Goal: Task Accomplishment & Management: Manage account settings

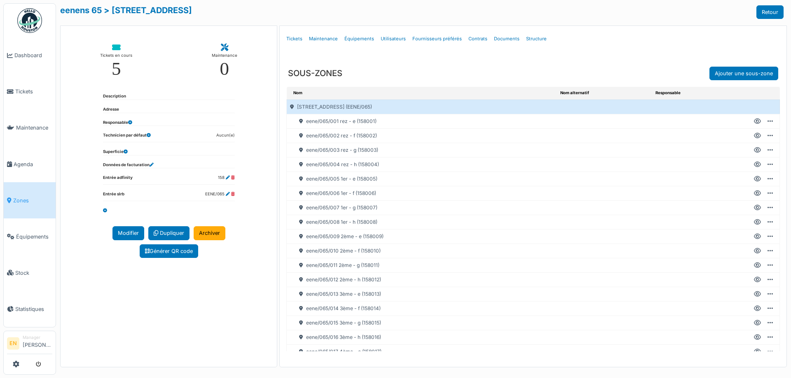
scroll to position [91, 0]
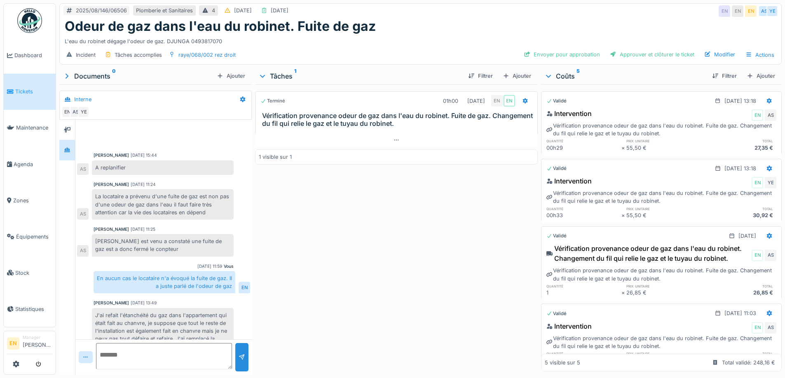
scroll to position [87, 0]
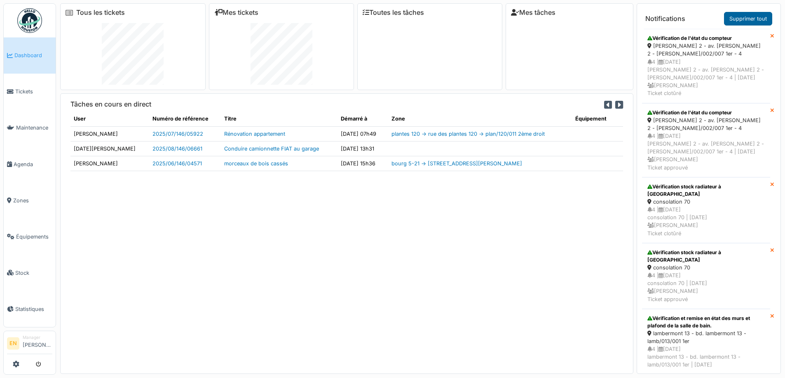
click at [747, 20] on link "Supprimer tout" at bounding box center [748, 19] width 48 height 14
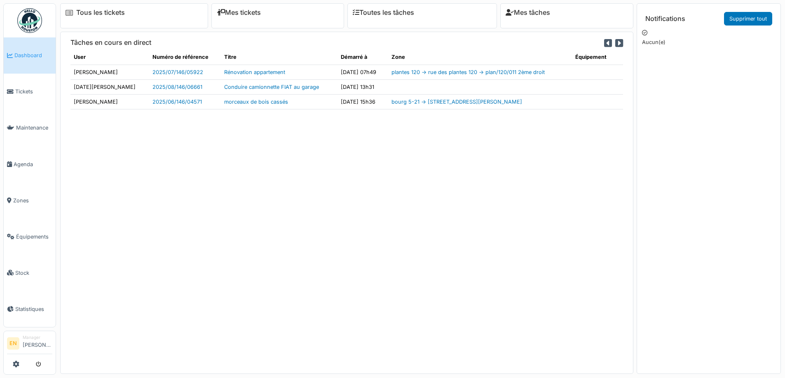
click at [499, 260] on div "Tâches en cours en direct User Numéro de référence Titre Démarré à Zone Équipem…" at bounding box center [346, 203] width 573 height 342
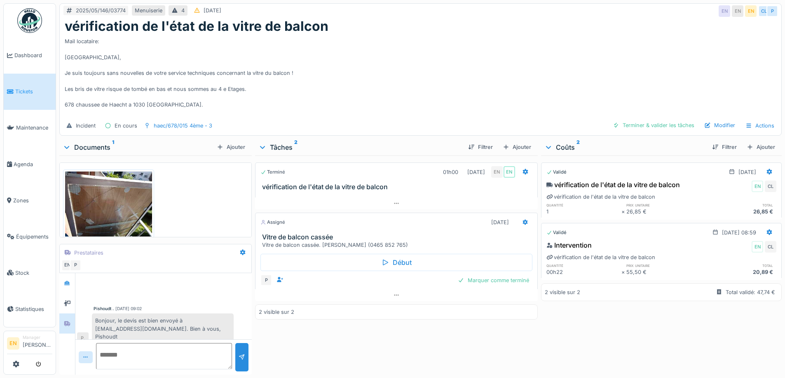
scroll to position [66, 0]
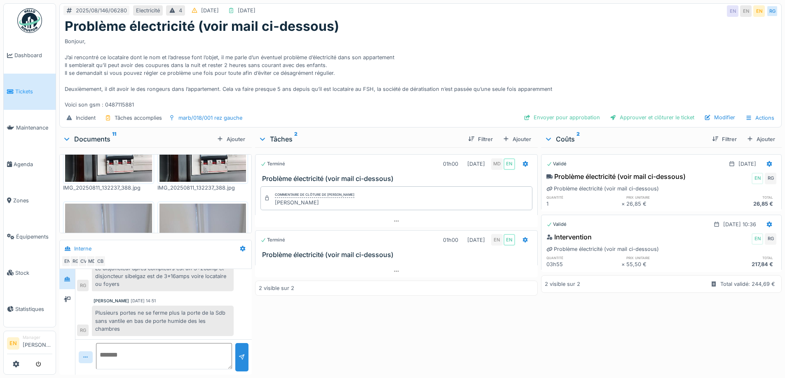
scroll to position [354, 0]
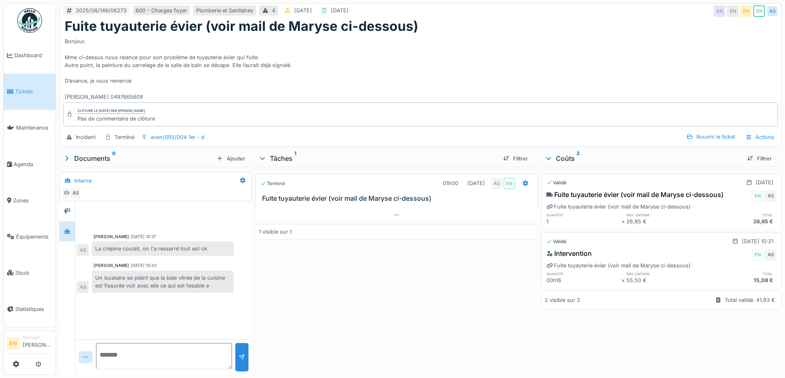
click at [396, 60] on div "Bonjour, Mme ci-dessus nous relance pour son problème de tuyauterie évier qui f…" at bounding box center [420, 67] width 711 height 67
click at [290, 289] on div "Terminé 01h00 11/08/2025 AS EN Fuite tuyauterie évier (voir mail de Maryse ci-d…" at bounding box center [396, 269] width 282 height 205
click at [182, 140] on div "even/092/004 1er - d" at bounding box center [178, 137] width 54 height 8
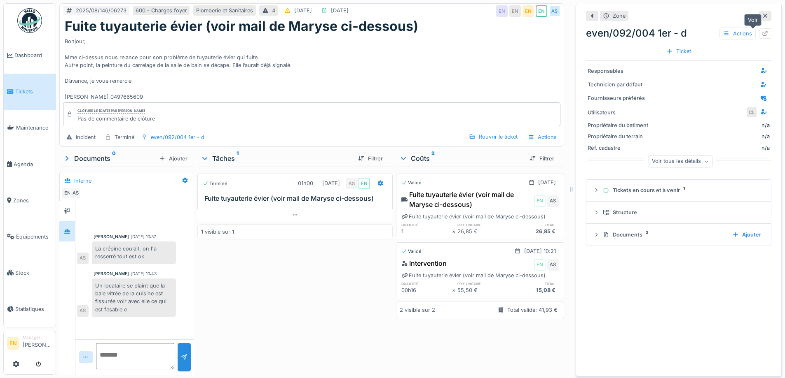
click at [761, 33] on icon at bounding box center [764, 33] width 7 height 5
click at [761, 14] on icon at bounding box center [764, 15] width 7 height 5
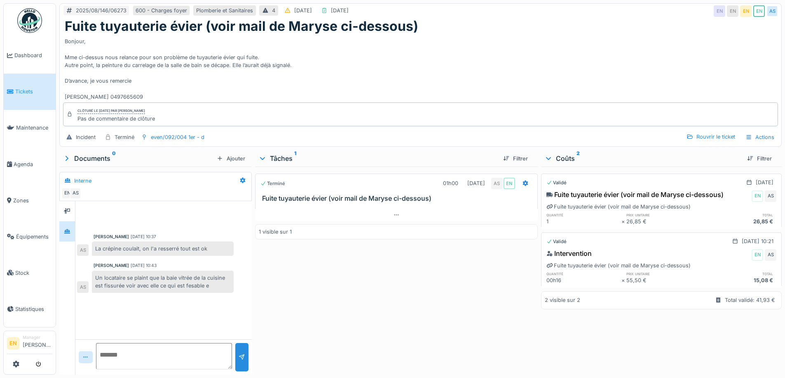
click at [318, 311] on div "Terminé 01h00 11/08/2025 AS EN Fuite tuyauterie évier (voir mail de Maryse ci-d…" at bounding box center [396, 269] width 282 height 205
click at [315, 309] on div "Terminé 01h00 11/08/2025 AS EN Fuite tuyauterie évier (voir mail de Maryse ci-d…" at bounding box center [396, 269] width 282 height 205
click at [315, 310] on div "Terminé 01h00 11/08/2025 AS EN Fuite tuyauterie évier (voir mail de Maryse ci-d…" at bounding box center [396, 269] width 282 height 205
click at [311, 313] on div "Terminé 01h00 11/08/2025 AS EN Fuite tuyauterie évier (voir mail de Maryse ci-d…" at bounding box center [396, 269] width 282 height 205
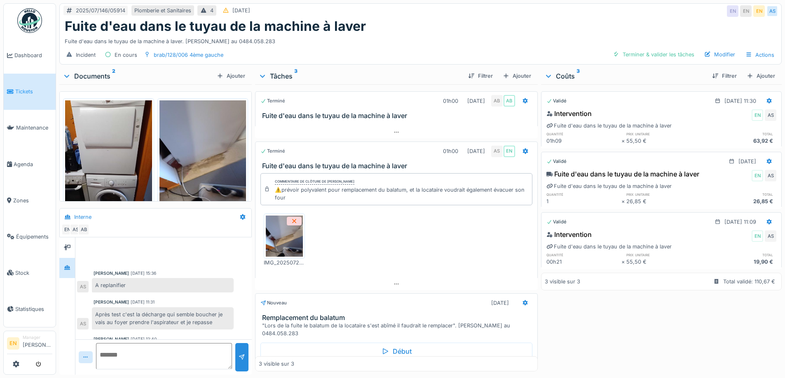
scroll to position [68, 0]
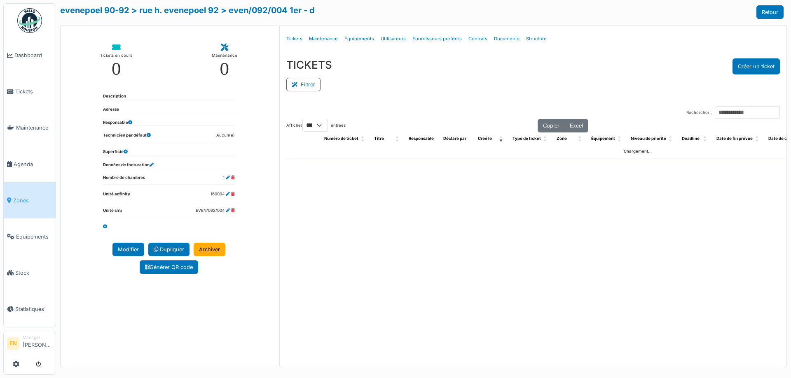
select select "***"
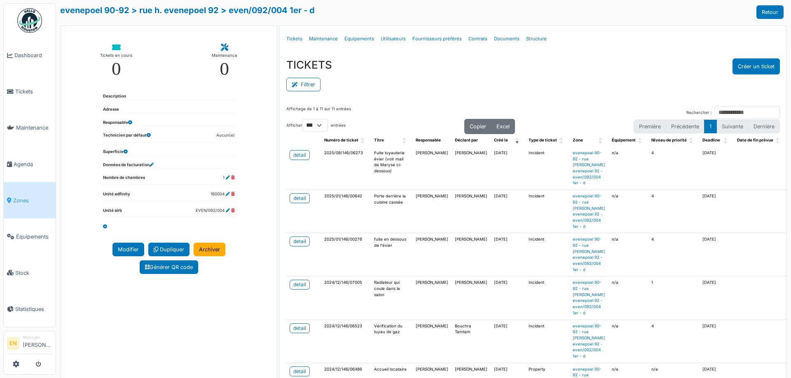
click at [394, 80] on div "Filtrer" at bounding box center [532, 84] width 493 height 19
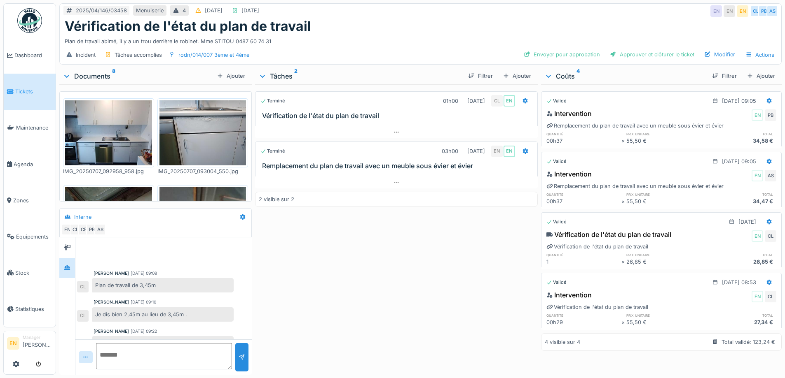
scroll to position [120, 0]
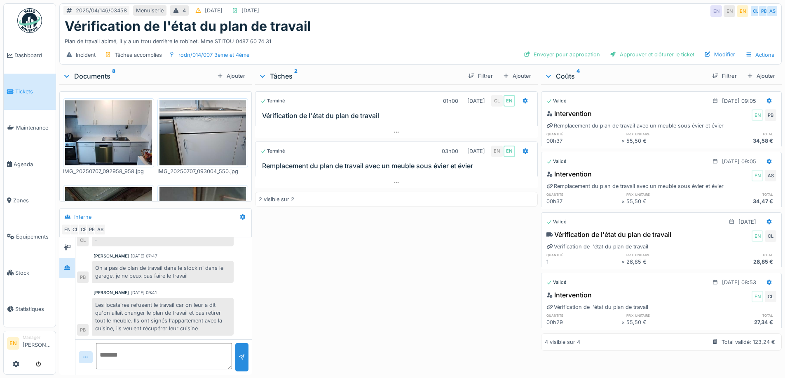
click at [344, 232] on div "Terminé 01h00 23/04/2025 CL EN Vérification de l'état du plan de travail Termin…" at bounding box center [396, 227] width 282 height 287
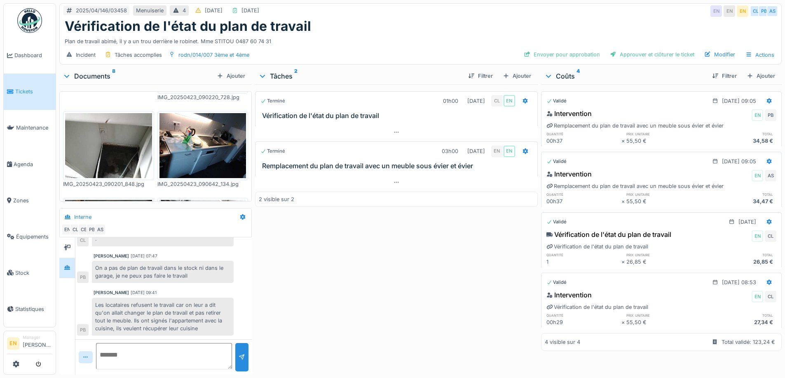
scroll to position [327, 0]
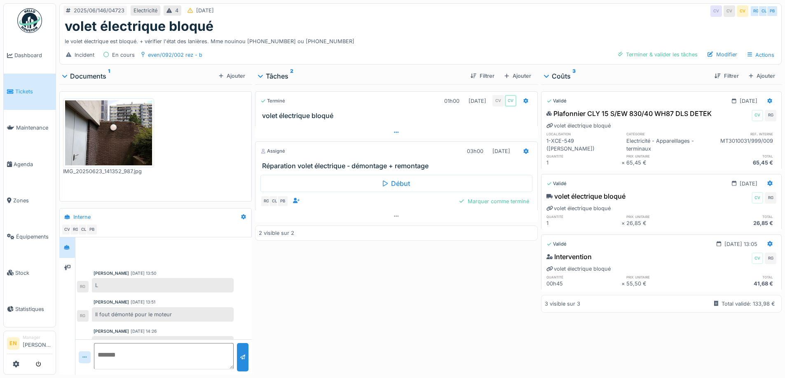
scroll to position [80, 0]
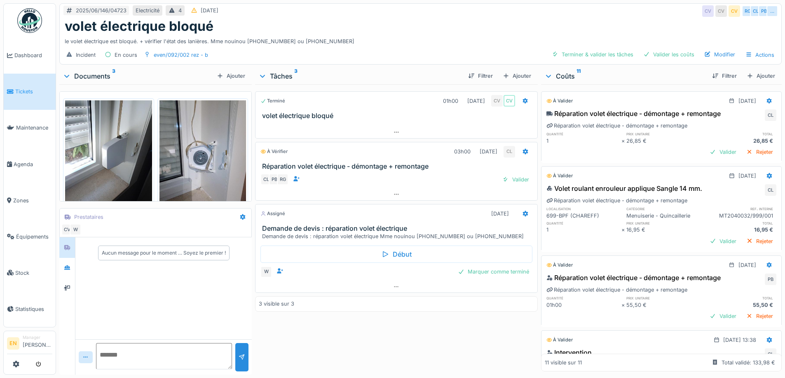
scroll to position [6, 0]
click at [72, 263] on div at bounding box center [67, 268] width 12 height 10
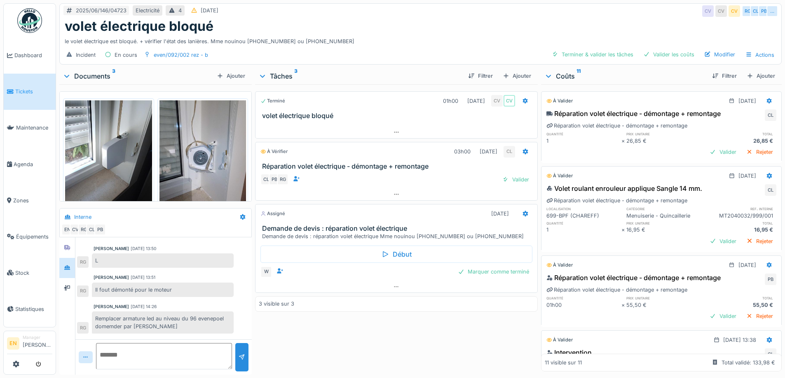
scroll to position [0, 0]
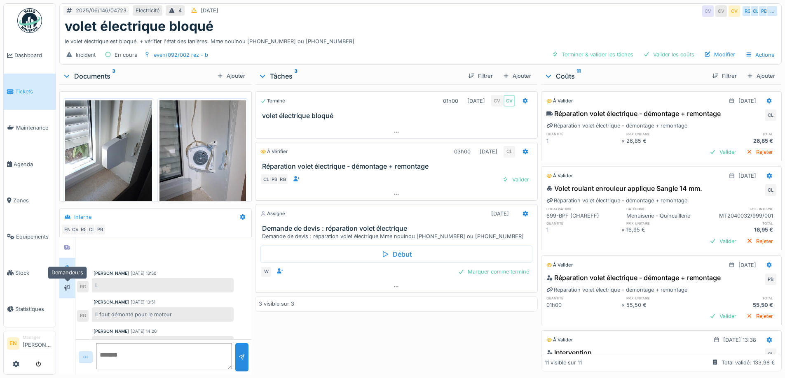
click at [65, 287] on icon at bounding box center [67, 288] width 7 height 6
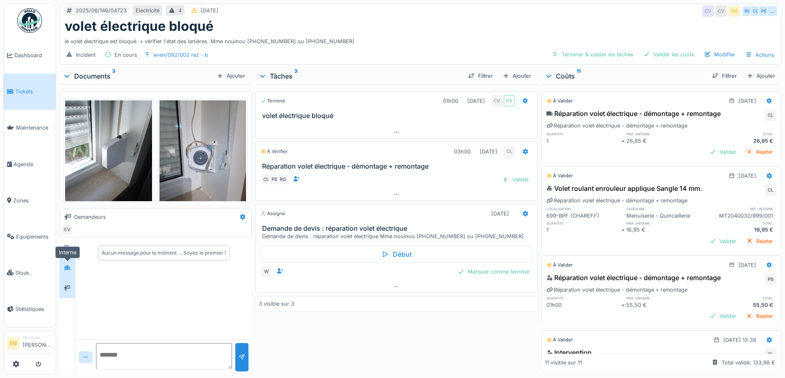
click at [67, 271] on div at bounding box center [67, 268] width 7 height 8
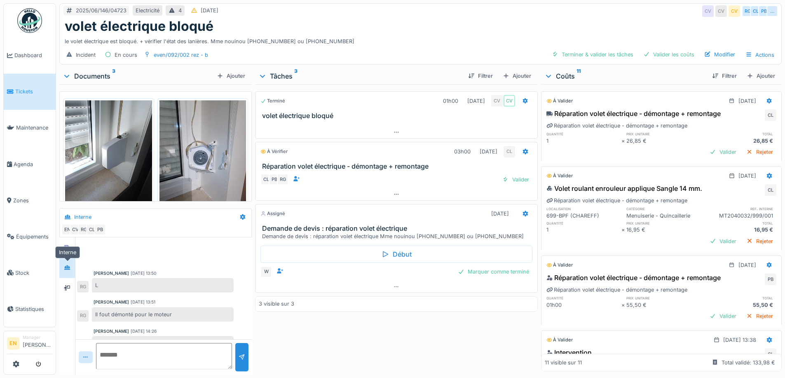
scroll to position [311, 0]
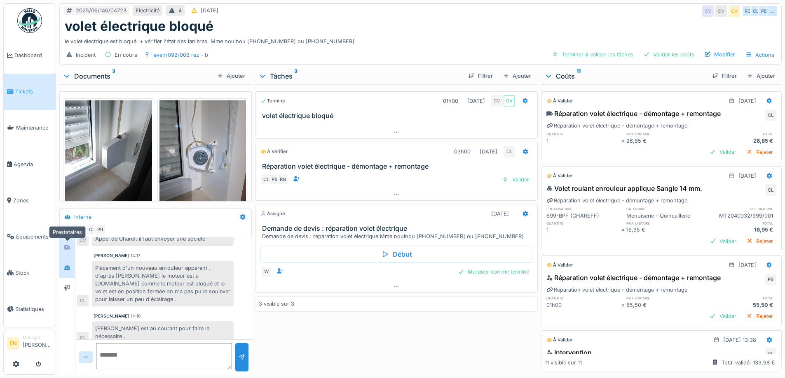
click at [65, 250] on icon at bounding box center [67, 247] width 7 height 5
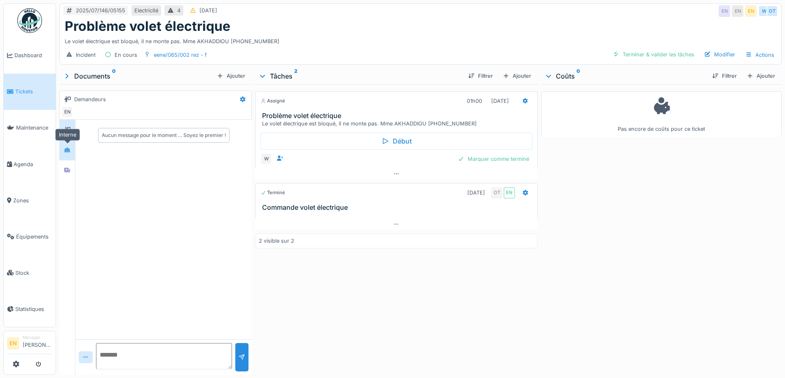
click at [68, 154] on div at bounding box center [67, 150] width 7 height 8
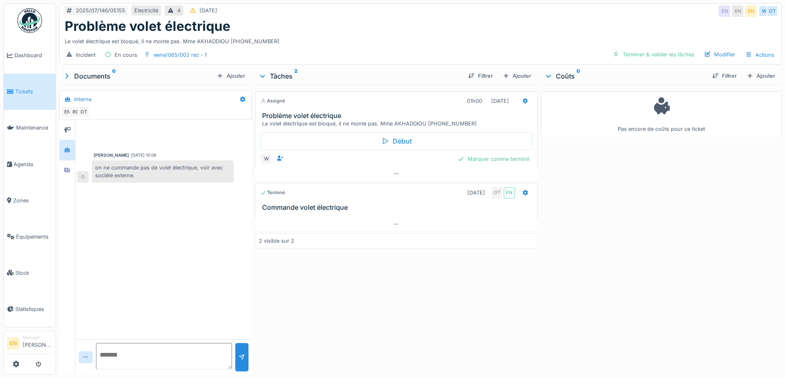
click at [425, 290] on div "Assigné 01h00 01/07/2025 Problème volet électrique Le volet électrique est bloq…" at bounding box center [396, 227] width 282 height 287
click at [389, 174] on div at bounding box center [396, 174] width 282 height 12
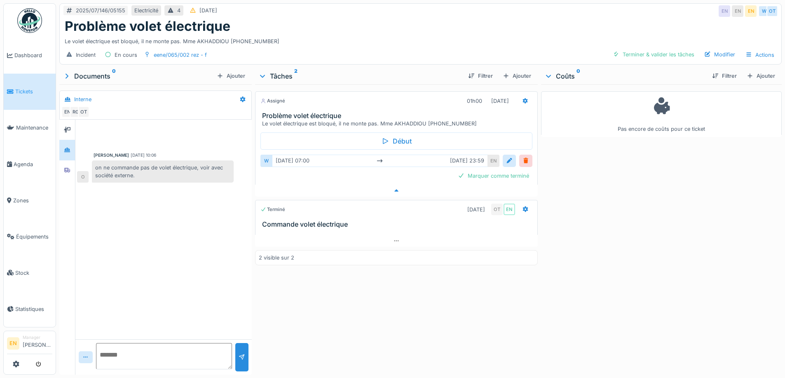
scroll to position [6, 0]
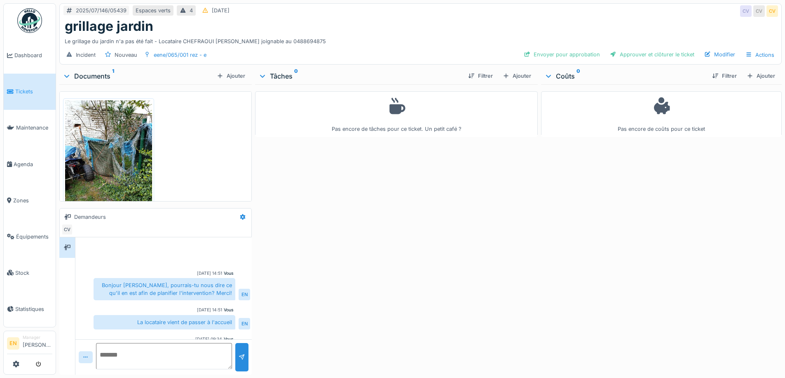
scroll to position [30, 0]
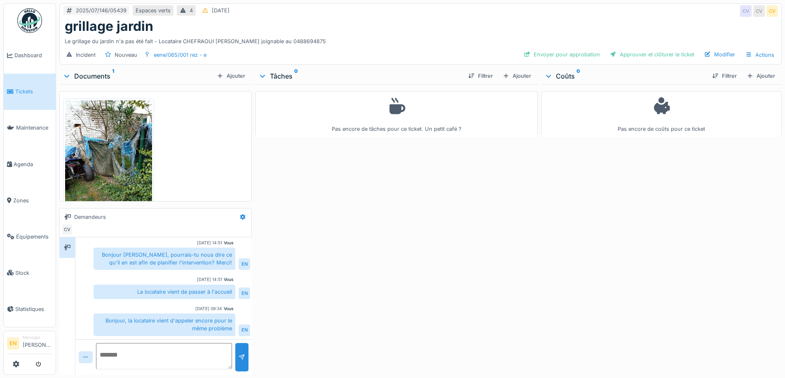
click at [406, 269] on div "Pas encore de tâches pour ce ticket. Un petit café ?" at bounding box center [396, 227] width 282 height 287
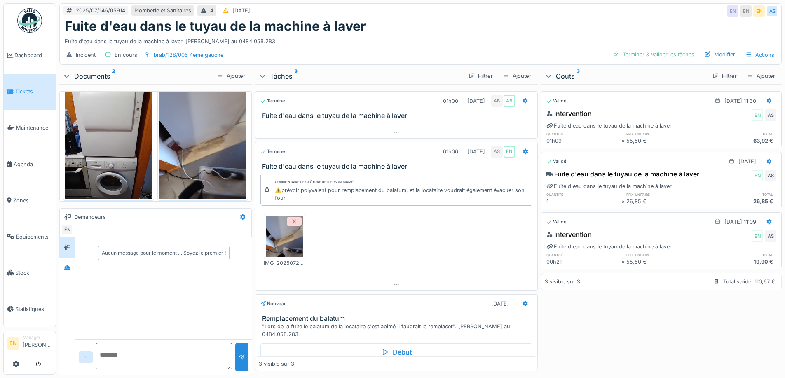
scroll to position [26, 0]
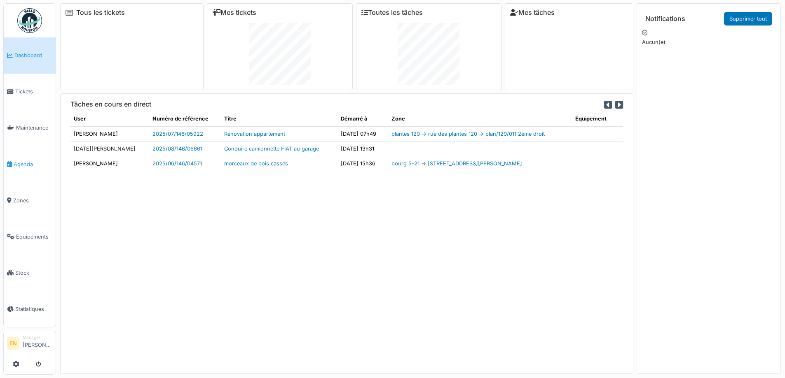
click at [28, 161] on span "Agenda" at bounding box center [33, 165] width 39 height 8
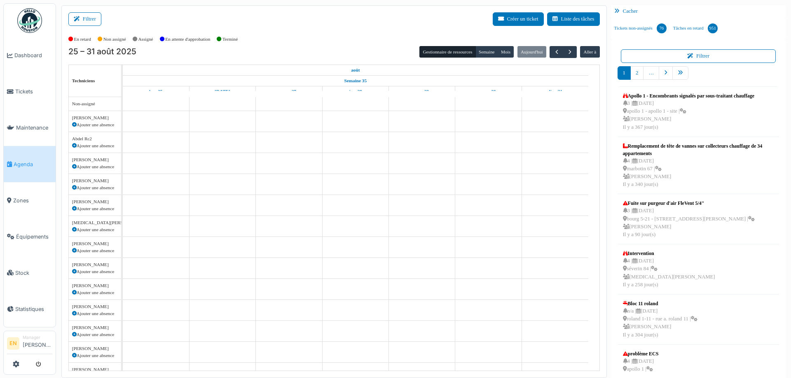
click at [30, 27] on img at bounding box center [29, 20] width 25 height 25
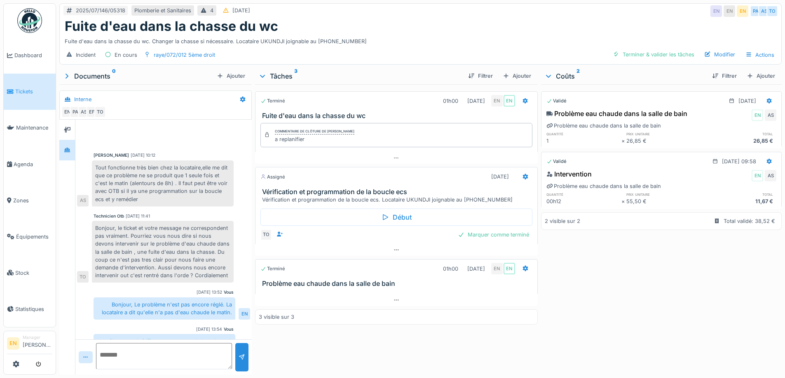
scroll to position [58, 0]
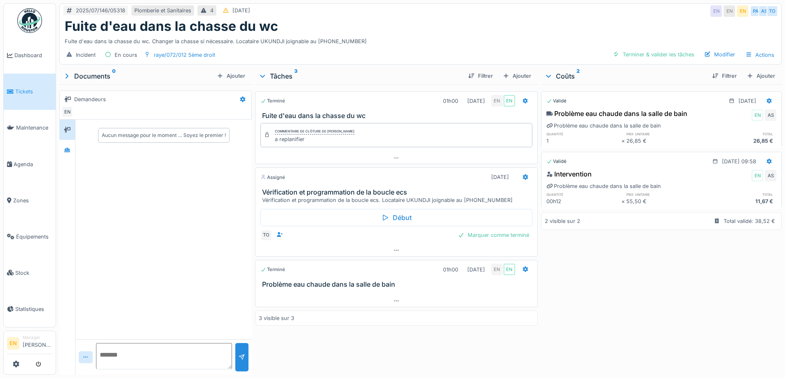
click at [571, 294] on div "Validé 31/07/2025 Problème eau chaude dans la salle de bain EN AS Problème eau …" at bounding box center [661, 227] width 241 height 287
click at [570, 293] on div "Validé 31/07/2025 Problème eau chaude dans la salle de bain EN AS Problème eau …" at bounding box center [661, 227] width 241 height 287
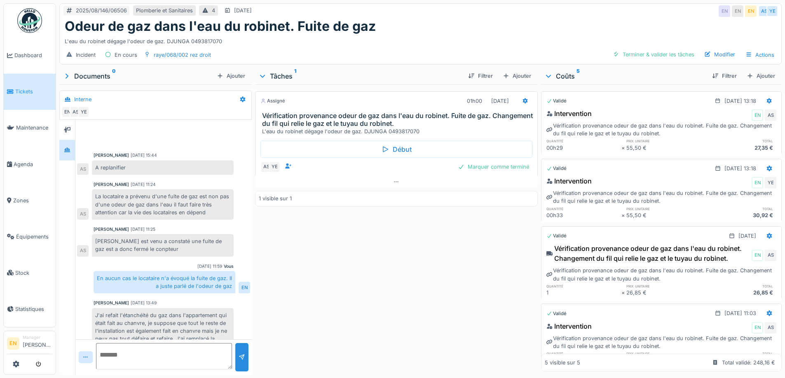
scroll to position [87, 0]
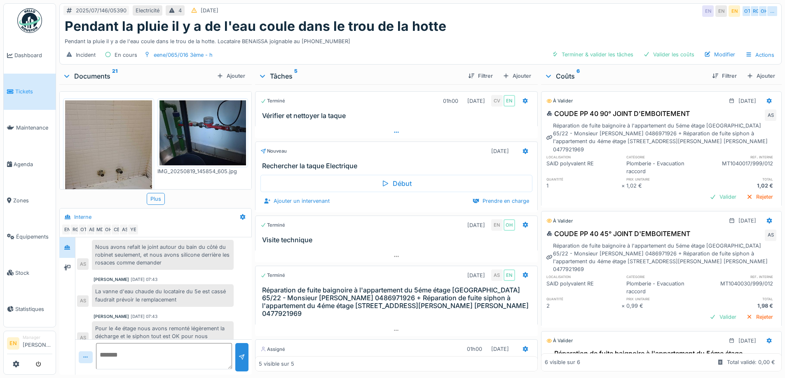
scroll to position [77, 0]
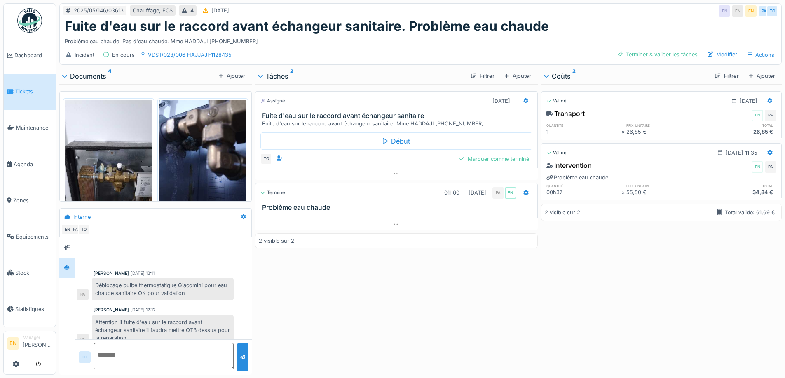
scroll to position [38, 0]
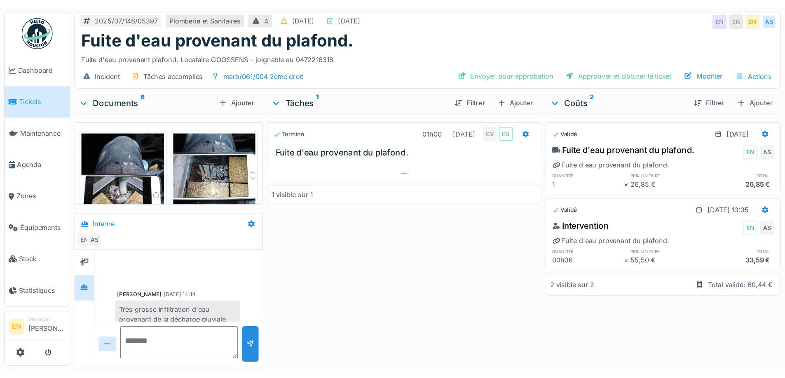
scroll to position [265, 0]
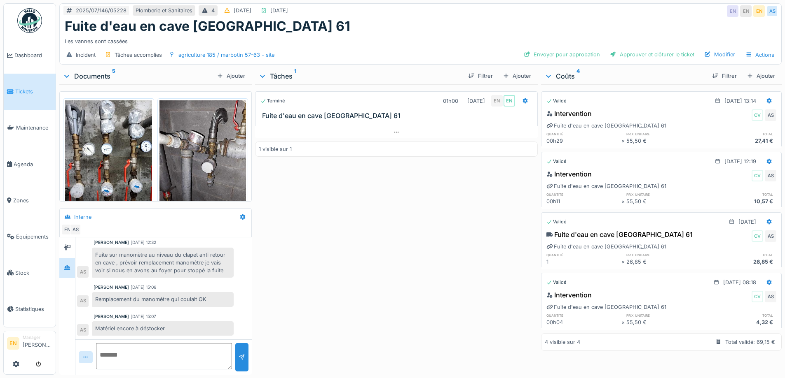
scroll to position [60, 0]
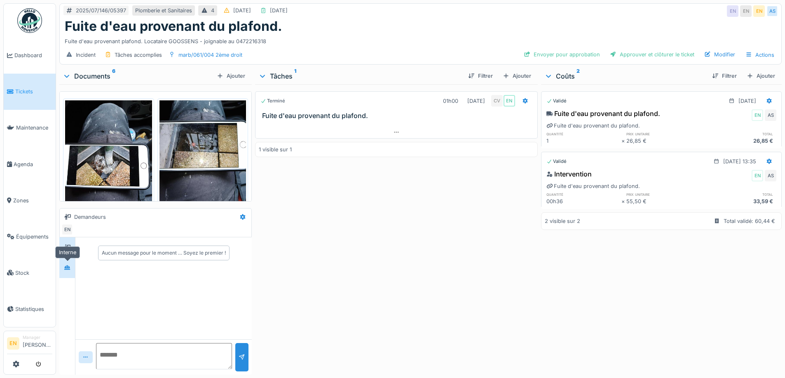
click at [66, 271] on div at bounding box center [67, 268] width 7 height 8
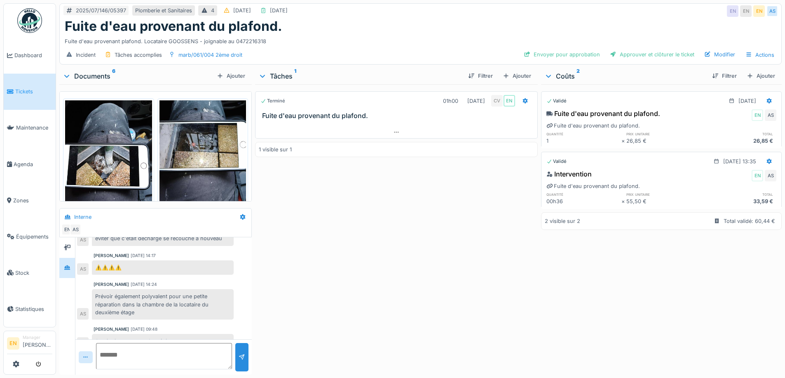
scroll to position [265, 0]
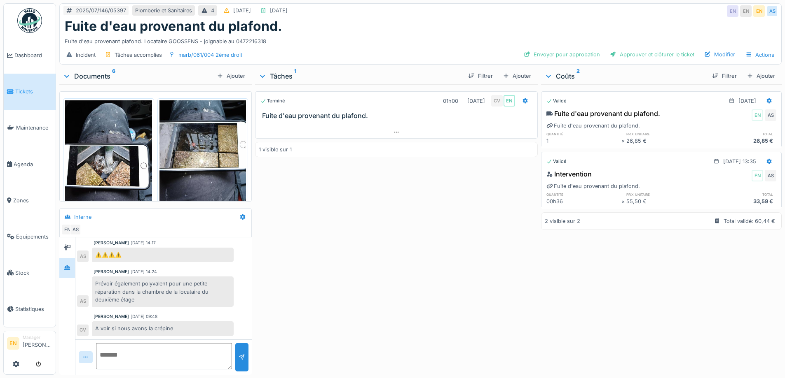
click at [315, 276] on div "Terminé 01h00 07/07/2025 CV EN Fuite d'eau provenant du plafond. 1 visible sur 1" at bounding box center [396, 227] width 282 height 287
click at [352, 256] on div "Terminé 01h00 07/07/2025 CV EN Fuite d'eau provenant du plafond. 1 visible sur 1" at bounding box center [396, 227] width 282 height 287
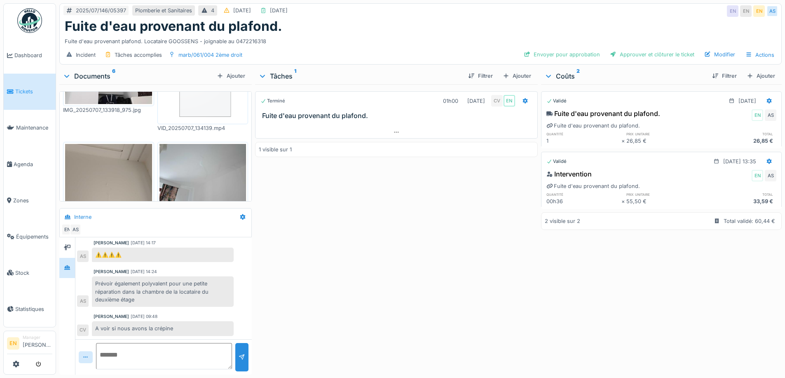
scroll to position [259, 0]
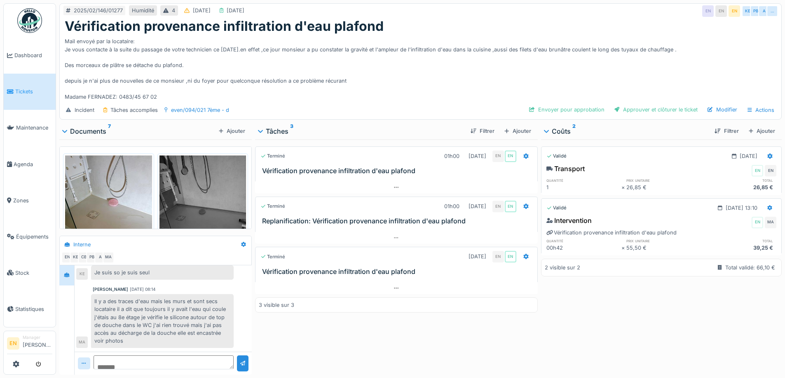
scroll to position [70, 0]
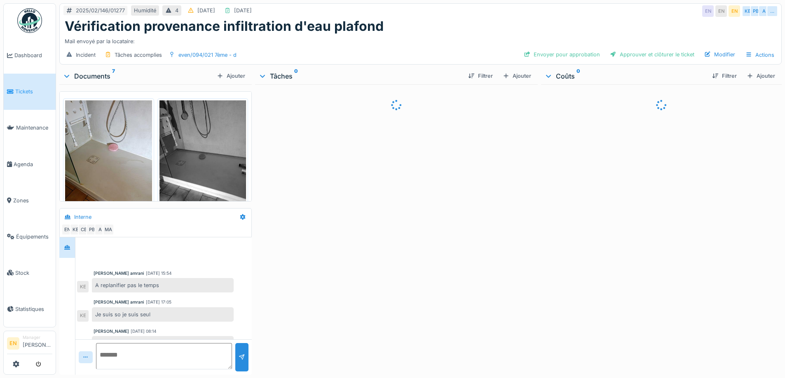
scroll to position [54, 0]
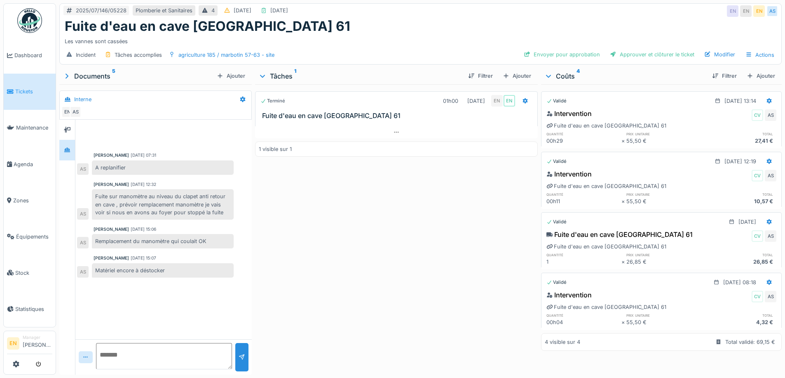
scroll to position [6, 0]
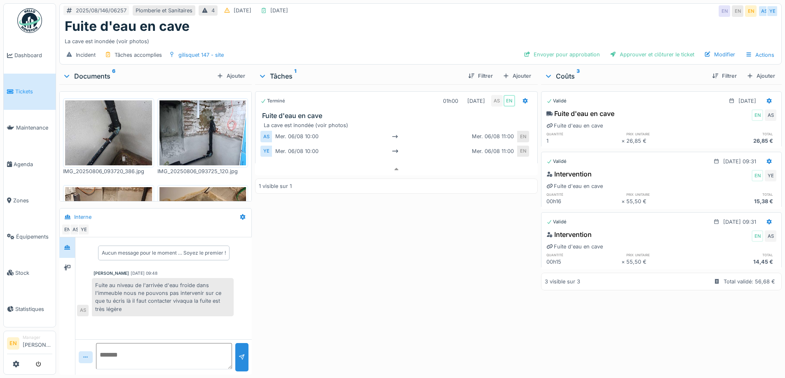
scroll to position [178, 0]
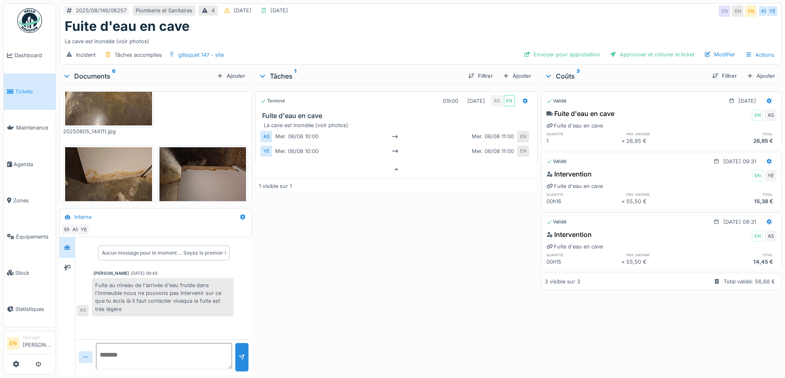
click at [248, 292] on div "[PERSON_NAME] [DATE] 09:48 Fuite au niveau de l'arrivée d'eau froide dans l'imm…" at bounding box center [163, 294] width 173 height 46
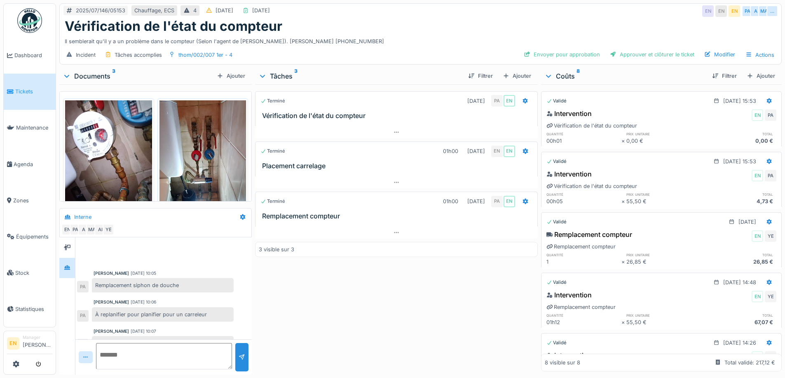
scroll to position [126, 0]
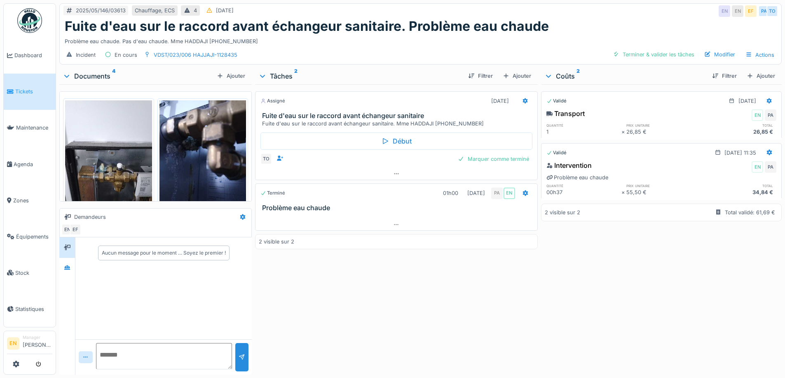
click at [287, 287] on div "Assigné [DATE] Fuite d'eau sur le raccord avant échangeur sanitaire Fuite d'eau…" at bounding box center [396, 227] width 282 height 287
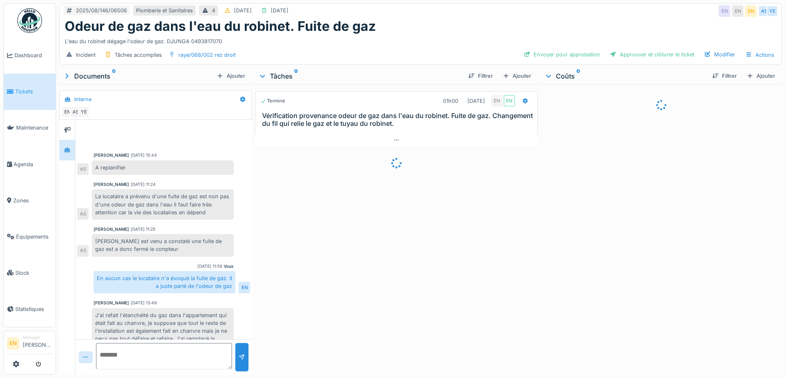
scroll to position [87, 0]
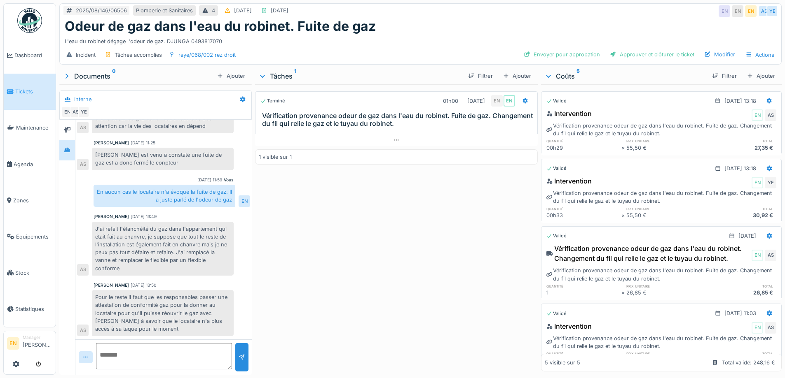
click at [273, 294] on div "Terminé 01h00 19/08/2025 EN EN Vérification provenance odeur de gaz dans l'eau …" at bounding box center [396, 227] width 282 height 287
click at [270, 294] on div "Terminé 01h00 19/08/2025 EN EN Vérification provenance odeur de gaz dans l'eau …" at bounding box center [396, 227] width 282 height 287
click at [306, 207] on div "Terminé 01h00 19/08/2025 EN EN Vérification provenance odeur de gaz dans l'eau …" at bounding box center [396, 227] width 282 height 287
click at [293, 196] on div "Terminé 01h00 19/08/2025 EN EN Vérification provenance odeur de gaz dans l'eau …" at bounding box center [396, 227] width 282 height 287
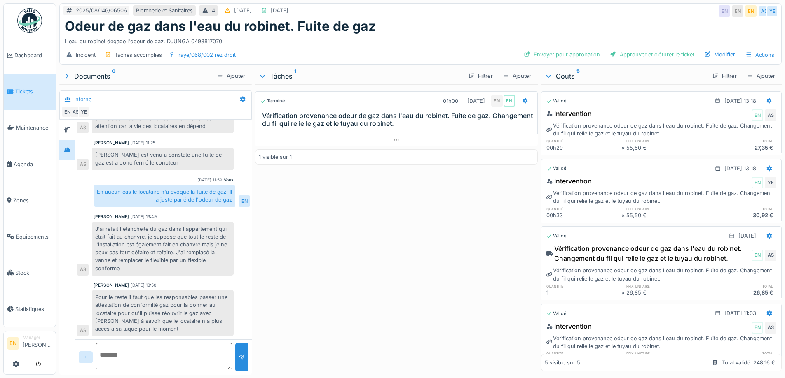
click at [267, 298] on div "Terminé 01h00 19/08/2025 EN EN Vérification provenance odeur de gaz dans l'eau …" at bounding box center [396, 227] width 282 height 287
click at [264, 297] on div "Terminé 01h00 19/08/2025 EN EN Vérification provenance odeur de gaz dans l'eau …" at bounding box center [396, 227] width 282 height 287
click at [321, 301] on div "Terminé 01h00 19/08/2025 EN EN Vérification provenance odeur de gaz dans l'eau …" at bounding box center [396, 227] width 282 height 287
click at [390, 306] on div "Terminé 01h00 19/08/2025 EN EN Vérification provenance odeur de gaz dans l'eau …" at bounding box center [396, 227] width 282 height 287
drag, startPoint x: 449, startPoint y: 322, endPoint x: 383, endPoint y: 299, distance: 69.7
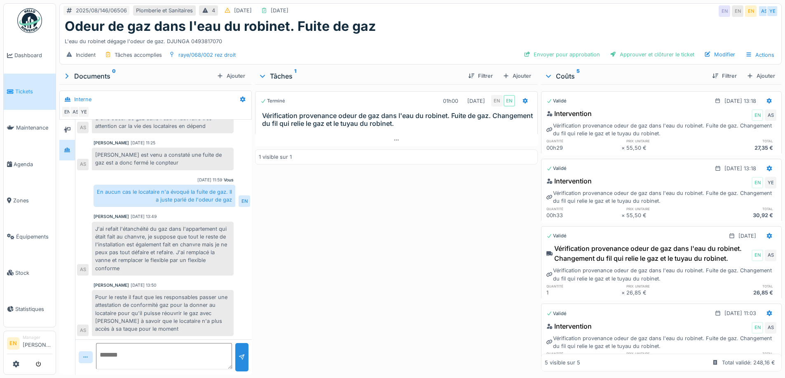
click at [448, 322] on div "Terminé 01h00 19/08/2025 EN EN Vérification provenance odeur de gaz dans l'eau …" at bounding box center [396, 227] width 282 height 287
click at [334, 262] on div "Terminé 01h00 19/08/2025 EN EN Vérification provenance odeur de gaz dans l'eau …" at bounding box center [396, 227] width 282 height 287
drag, startPoint x: 353, startPoint y: 311, endPoint x: 340, endPoint y: 320, distance: 16.0
click at [344, 317] on div "Terminé 01h00 19/08/2025 EN EN Vérification provenance odeur de gaz dans l'eau …" at bounding box center [396, 227] width 282 height 287
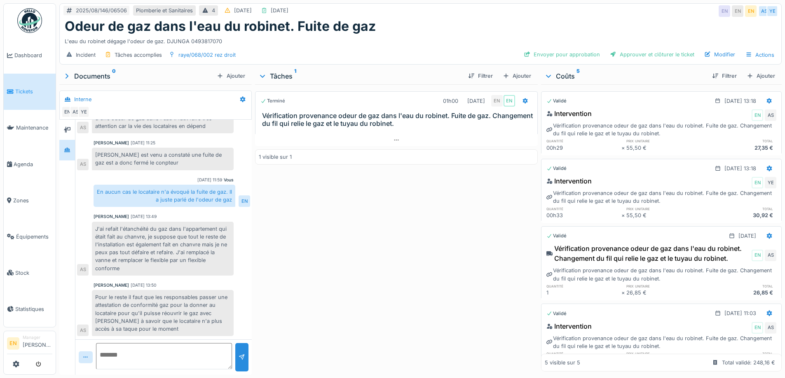
click at [336, 326] on div "Terminé 01h00 19/08/2025 EN EN Vérification provenance odeur de gaz dans l'eau …" at bounding box center [396, 227] width 282 height 287
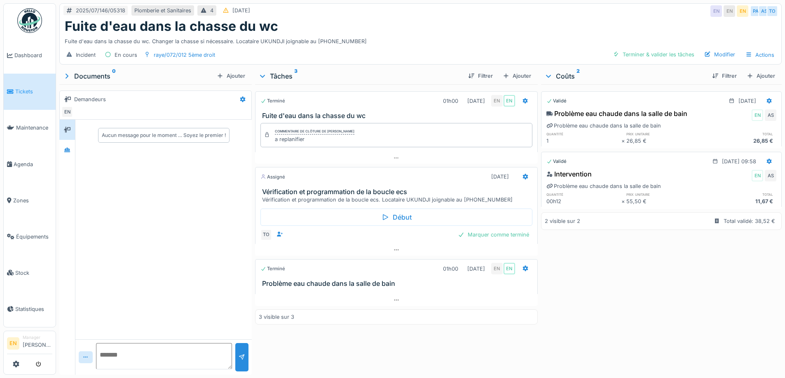
click at [365, 45] on div "Fuite d'eau dans la chasse du wc. Changer la chasse si nécessaire. Locataire UK…" at bounding box center [420, 39] width 711 height 11
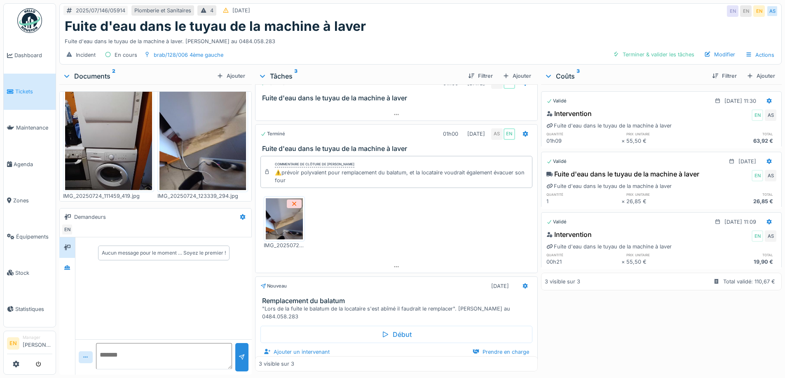
scroll to position [28, 0]
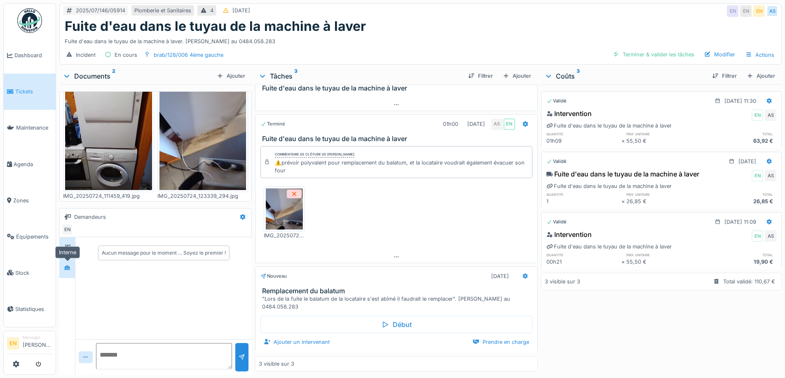
click at [69, 266] on icon at bounding box center [67, 268] width 6 height 5
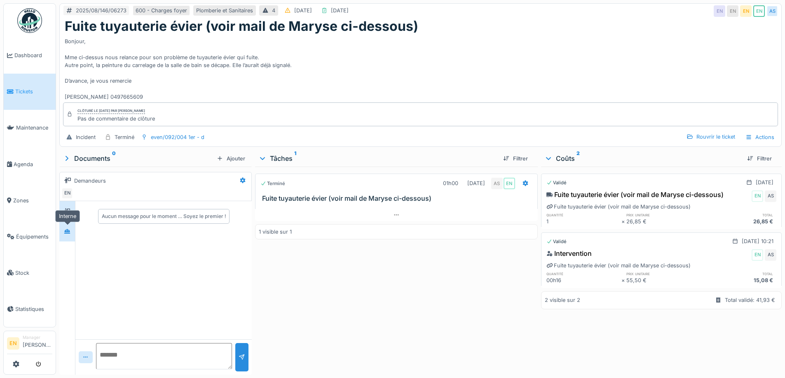
click at [70, 236] on div at bounding box center [67, 232] width 12 height 10
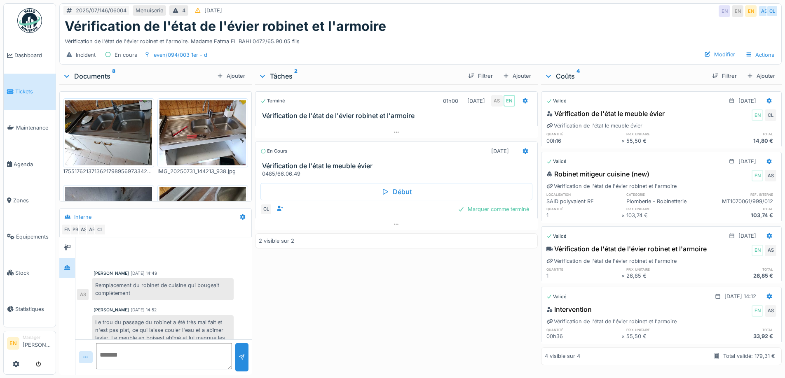
scroll to position [75, 0]
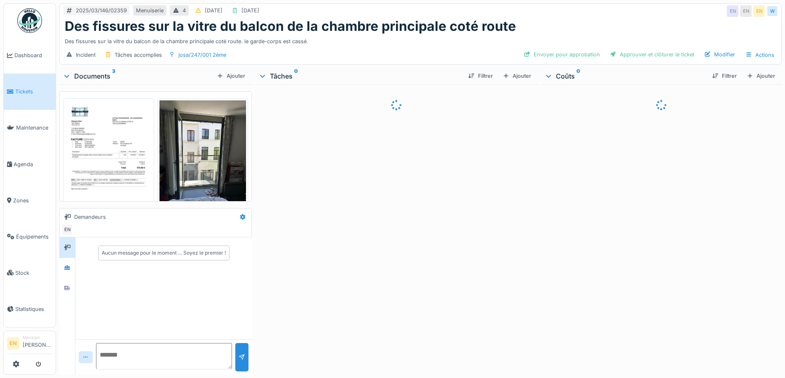
click at [124, 167] on img at bounding box center [108, 161] width 87 height 123
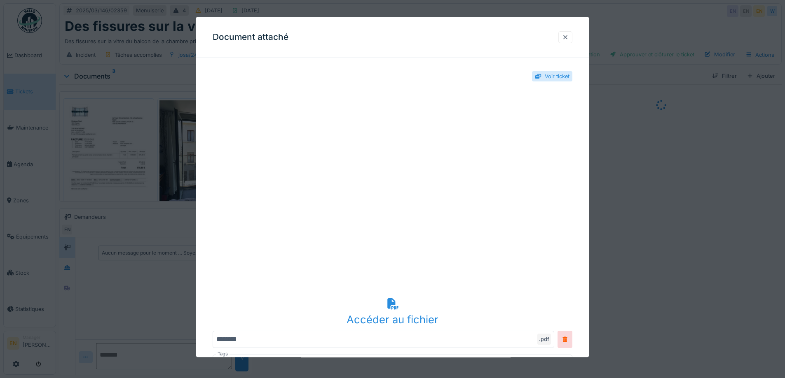
click at [568, 37] on div at bounding box center [565, 37] width 7 height 8
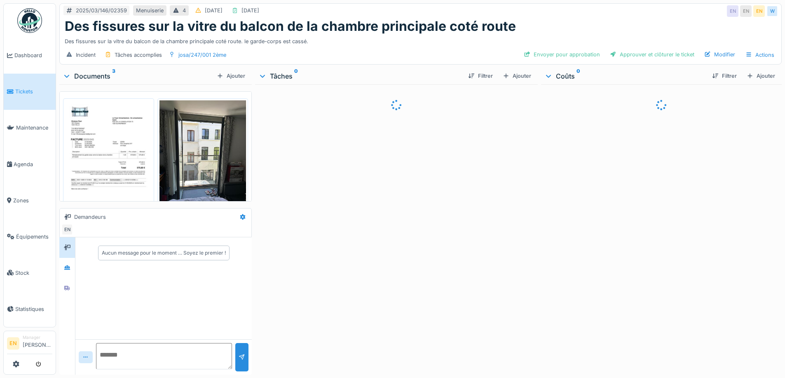
click at [340, 139] on div at bounding box center [396, 227] width 282 height 287
click at [117, 159] on img at bounding box center [108, 161] width 87 height 123
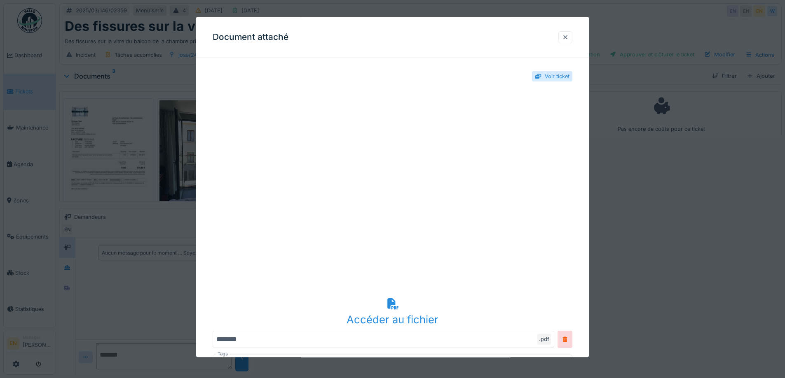
click at [568, 35] on div at bounding box center [565, 37] width 7 height 8
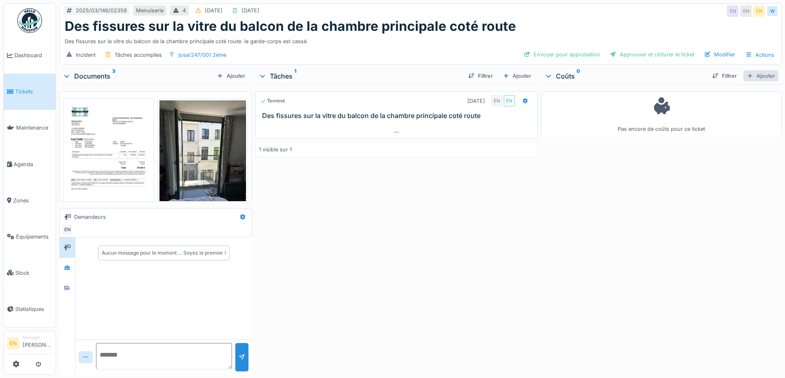
click at [754, 79] on div "Ajouter" at bounding box center [760, 75] width 35 height 11
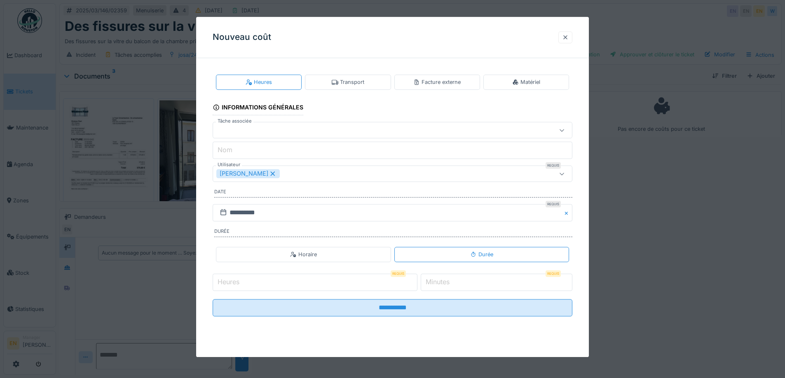
click at [568, 37] on div at bounding box center [565, 37] width 7 height 8
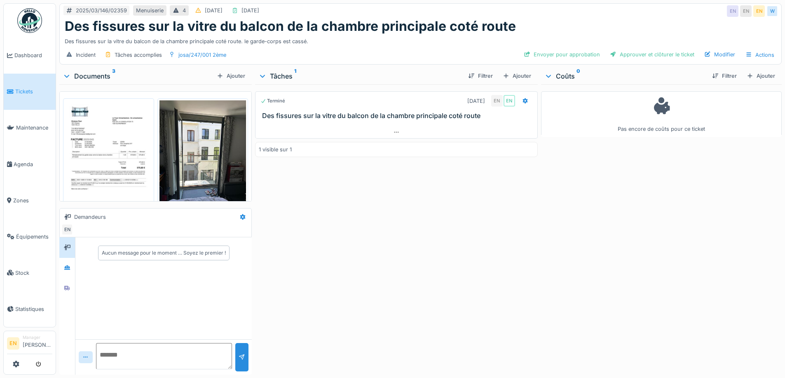
click at [96, 145] on img at bounding box center [108, 161] width 87 height 123
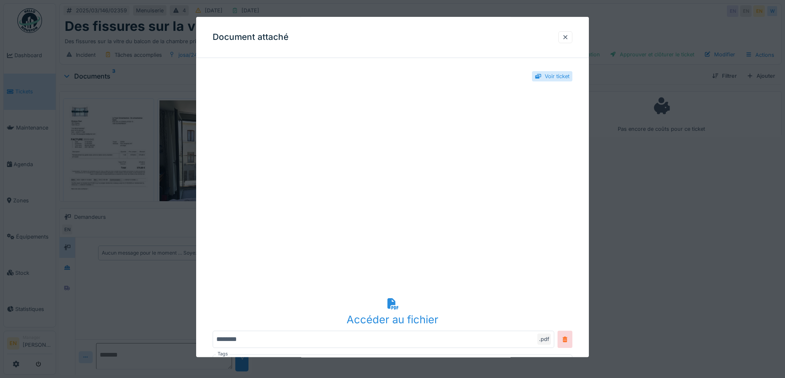
drag, startPoint x: 565, startPoint y: 40, endPoint x: 605, endPoint y: 45, distance: 40.3
click at [565, 40] on div at bounding box center [565, 37] width 7 height 8
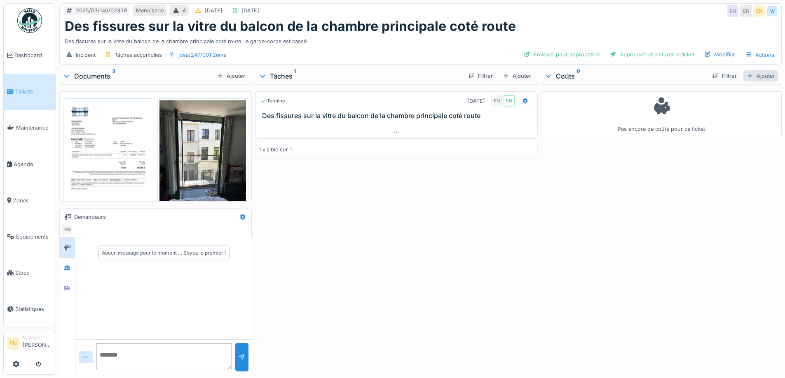
click at [755, 77] on div "Ajouter" at bounding box center [760, 75] width 35 height 11
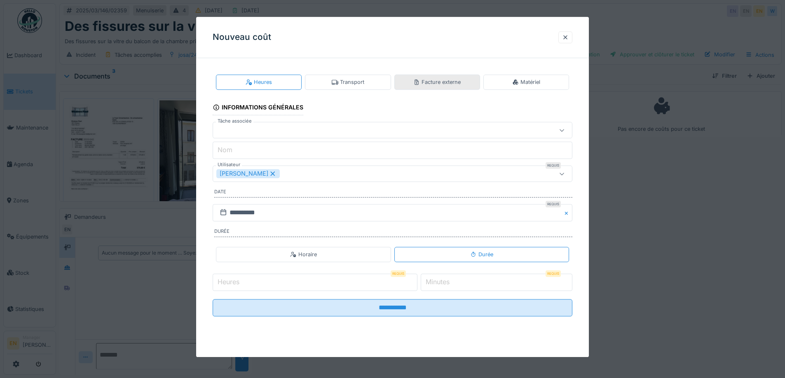
click at [457, 78] on div "Facture externe" at bounding box center [436, 82] width 47 height 8
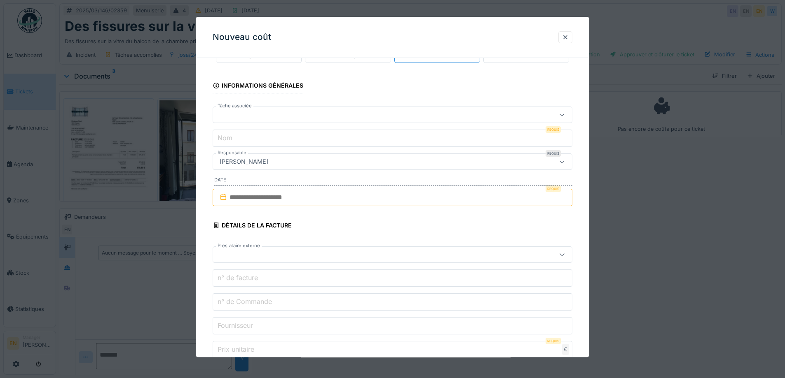
scroll to position [41, 0]
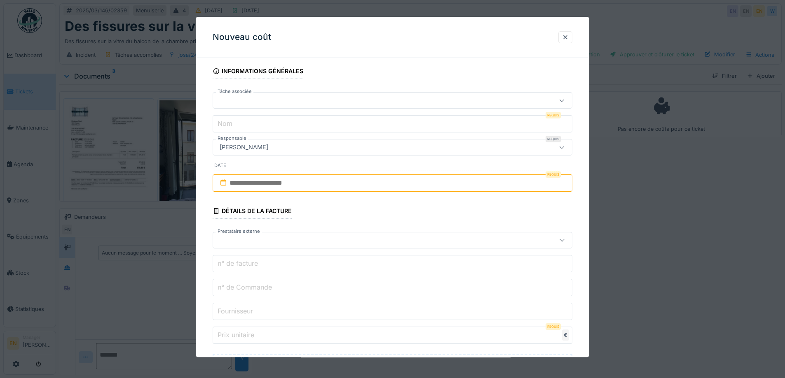
click at [301, 181] on input "text" at bounding box center [393, 183] width 360 height 17
click at [353, 292] on div "25" at bounding box center [353, 291] width 11 height 12
click at [566, 38] on div at bounding box center [565, 37] width 7 height 8
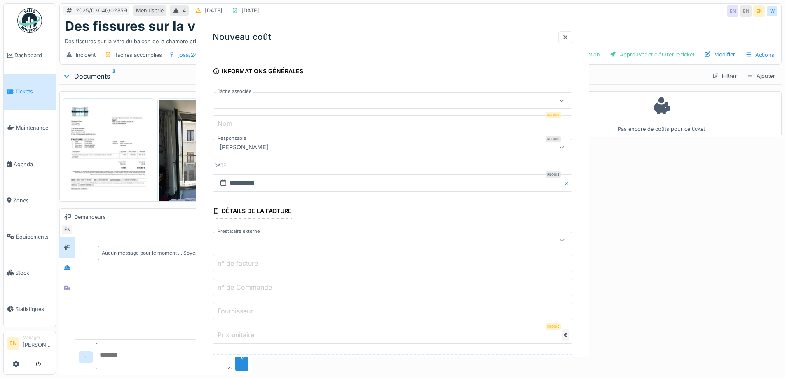
scroll to position [0, 0]
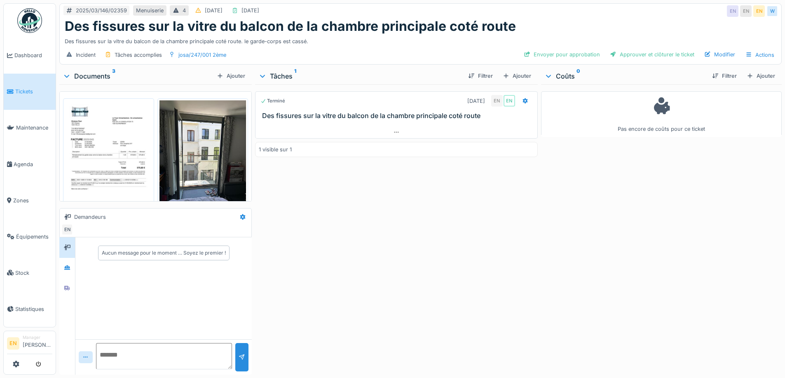
click at [121, 145] on img at bounding box center [108, 161] width 87 height 123
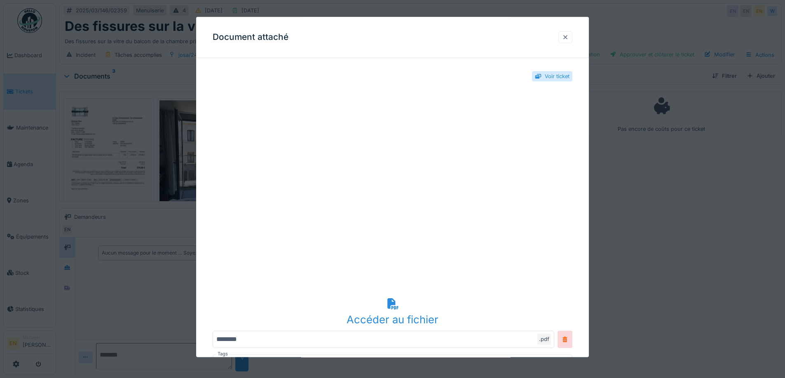
click at [567, 35] on div at bounding box center [565, 37] width 7 height 8
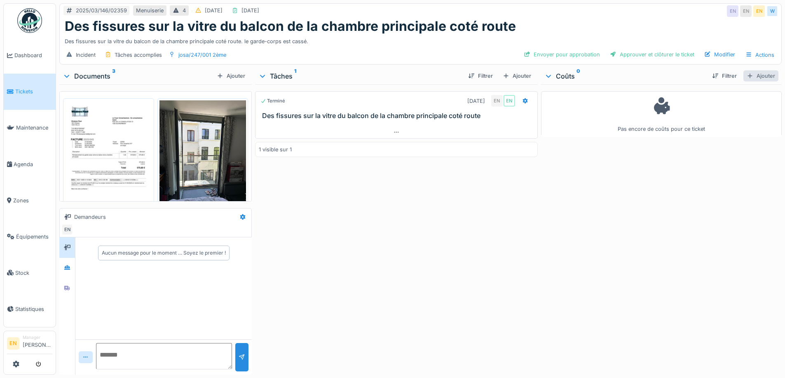
click at [751, 73] on div "Ajouter" at bounding box center [760, 75] width 35 height 11
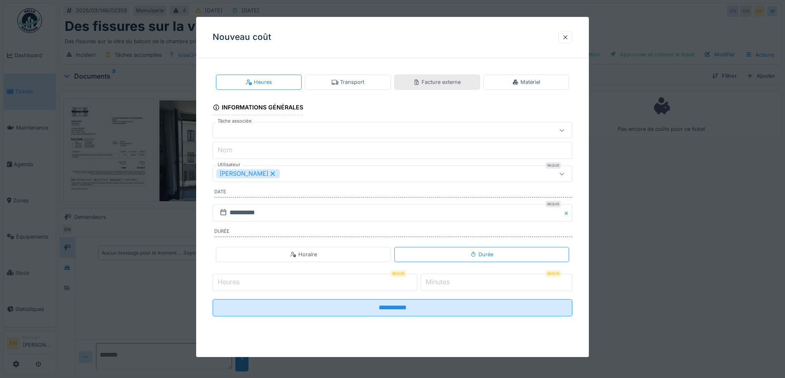
click at [437, 81] on div "Facture externe" at bounding box center [436, 82] width 47 height 8
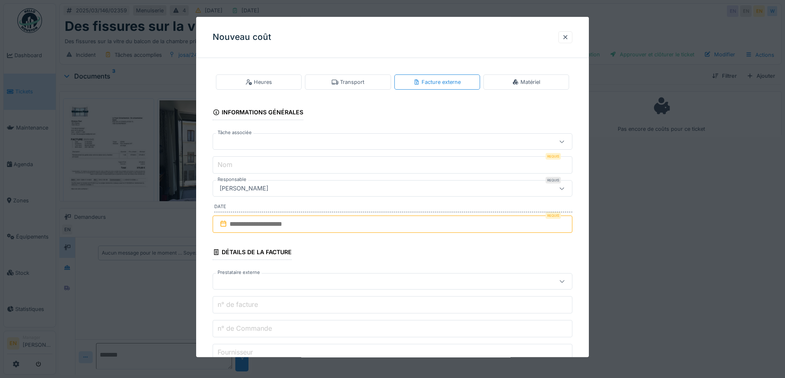
click at [390, 221] on input "text" at bounding box center [393, 224] width 360 height 17
click at [353, 245] on span "Previous Month" at bounding box center [353, 245] width 0 height 10
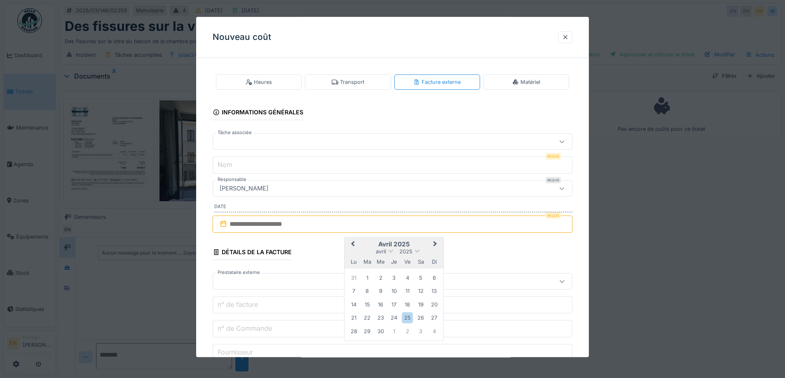
click at [353, 245] on span "Previous Month" at bounding box center [353, 245] width 0 height 10
click at [435, 245] on span "Next Month" at bounding box center [435, 245] width 0 height 10
click at [356, 315] on div "21" at bounding box center [353, 318] width 11 height 11
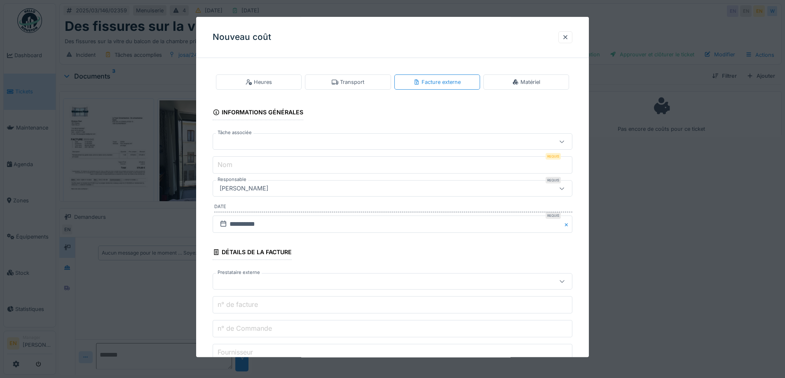
click at [344, 140] on div at bounding box center [371, 142] width 310 height 9
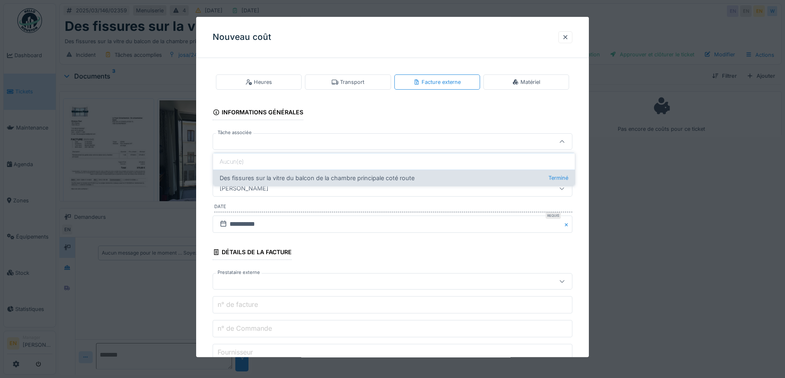
click at [341, 178] on div "Des fissures sur la vitre du balcon de la chambre principale coté route Terminé" at bounding box center [394, 178] width 362 height 16
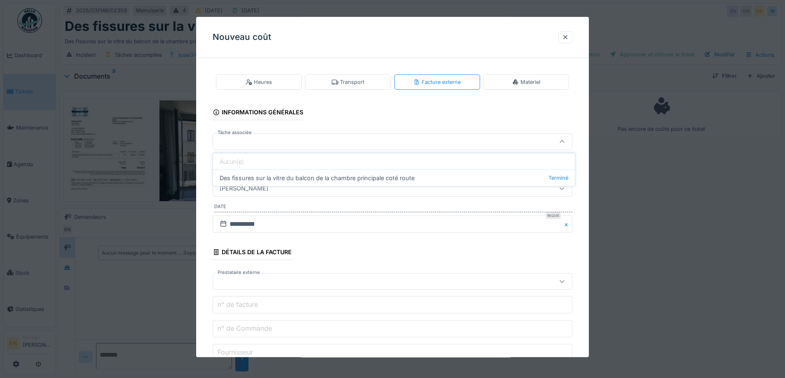
type input "******"
type input "**********"
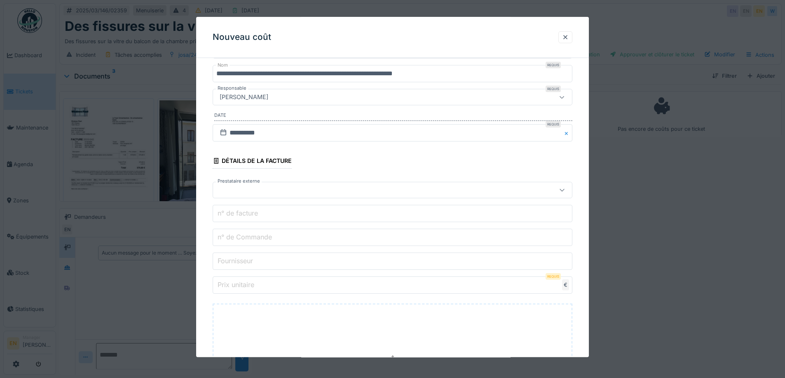
scroll to position [82, 0]
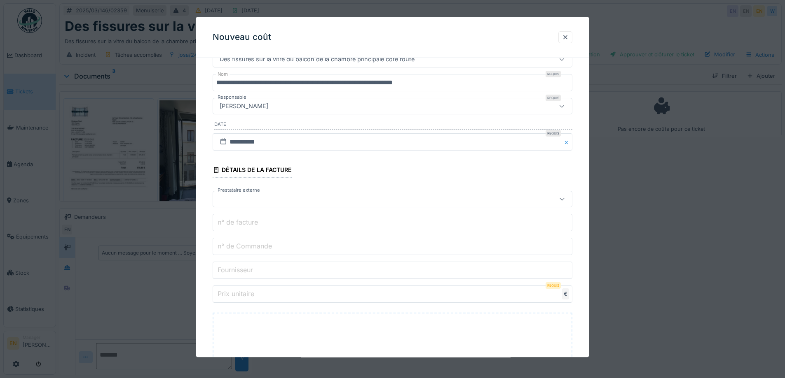
click at [330, 224] on input "n° de facture" at bounding box center [393, 223] width 360 height 17
click at [257, 195] on div at bounding box center [371, 199] width 310 height 9
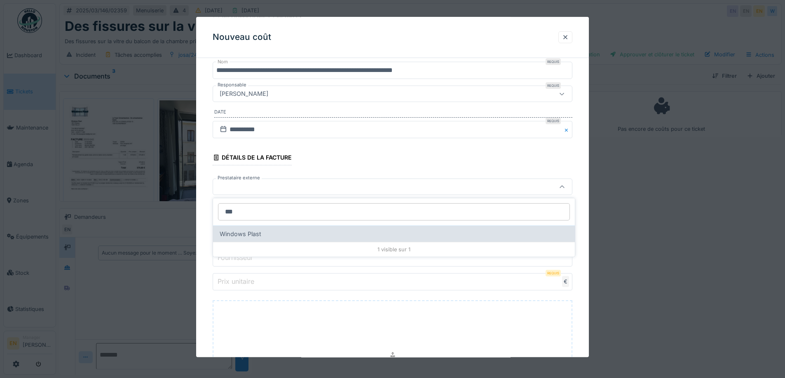
type input "***"
click at [239, 238] on div "Windows Plast" at bounding box center [394, 234] width 362 height 16
type input "****"
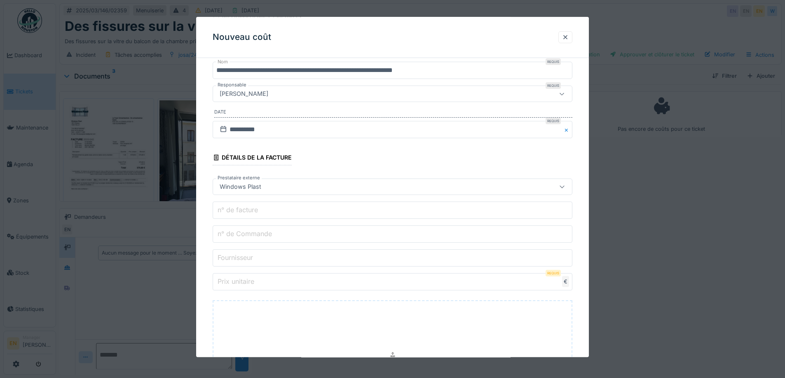
click at [259, 283] on input "Prix unitaire" at bounding box center [393, 282] width 360 height 17
paste input "******"
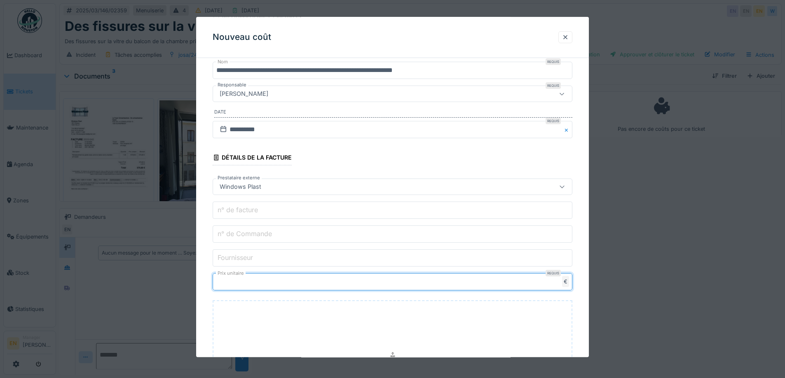
type input "******"
click at [258, 255] on input "Fournisseur" at bounding box center [393, 258] width 360 height 17
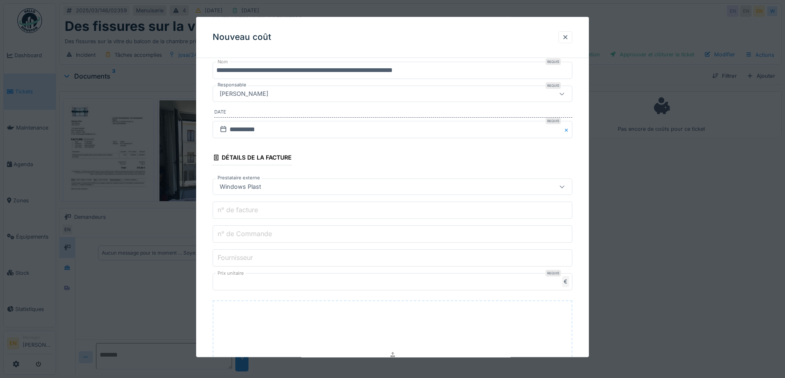
click at [270, 233] on label "n° de Commande" at bounding box center [245, 234] width 58 height 10
click at [270, 233] on input "n° de Commande" at bounding box center [393, 234] width 360 height 17
click at [387, 348] on div "Déposez directement des fichiers ici, ou cliquez pour sélectionner des fichiers" at bounding box center [393, 363] width 360 height 124
type input "**********"
click at [267, 212] on input "n° de facture" at bounding box center [393, 210] width 360 height 17
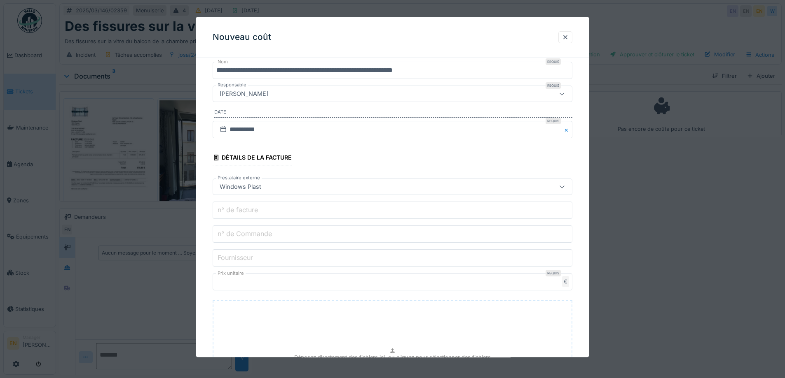
paste input "********"
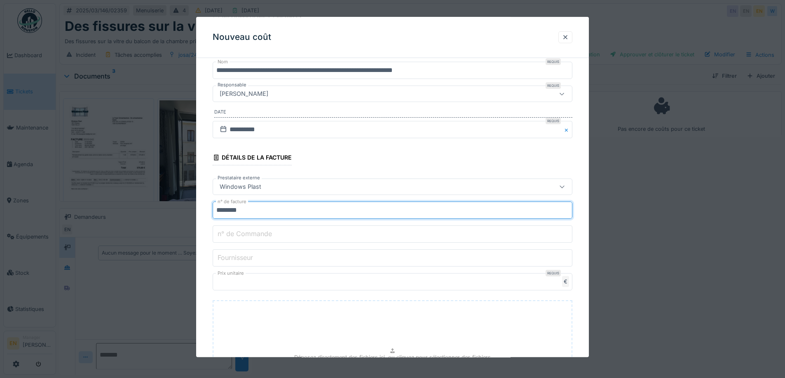
type input "********"
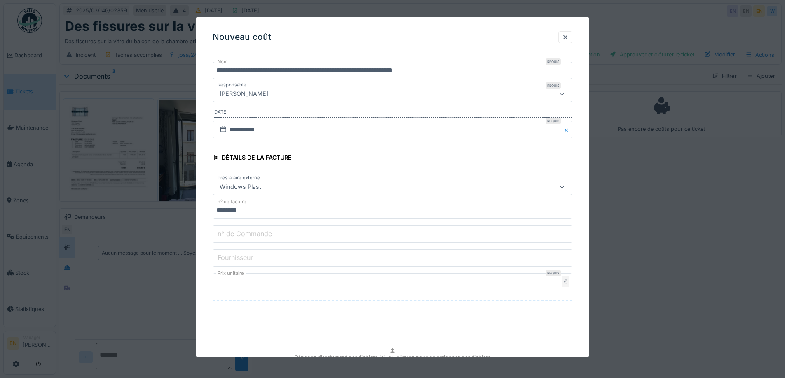
click at [274, 255] on input "Fournisseur" at bounding box center [393, 258] width 360 height 17
type input "**********"
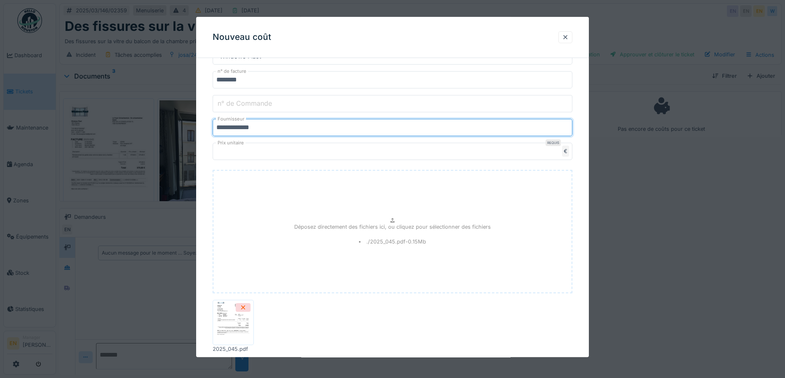
scroll to position [275, 0]
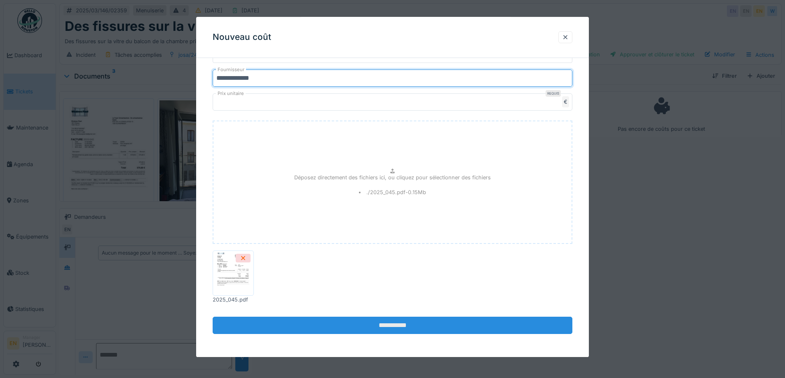
click at [406, 329] on input "**********" at bounding box center [393, 326] width 360 height 17
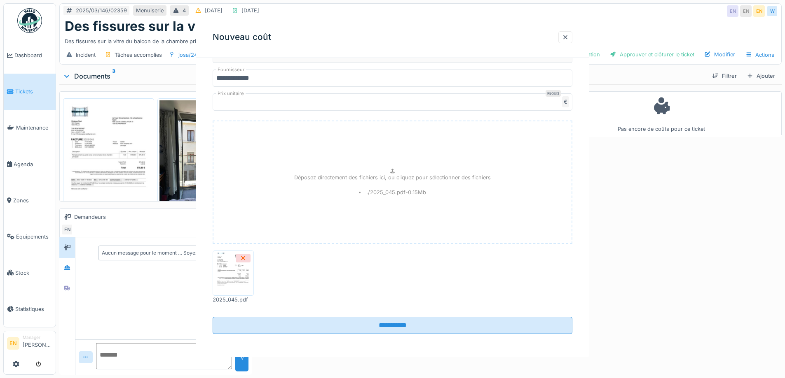
scroll to position [0, 0]
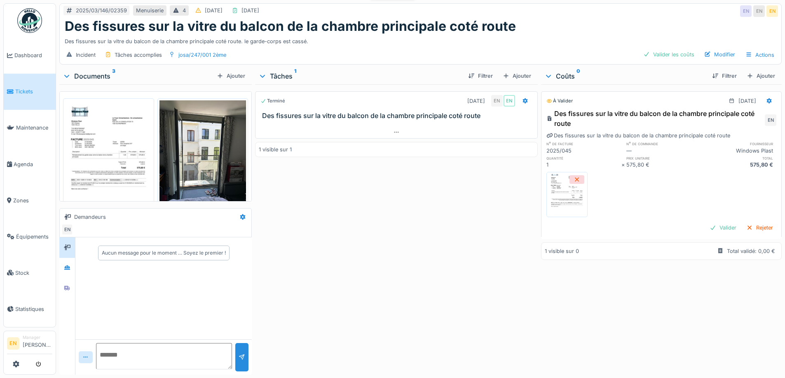
click at [409, 267] on div "Terminé 12/03/2025 EN EN Des fissures sur la vitre du balcon de la chambre prin…" at bounding box center [396, 227] width 282 height 287
click at [574, 179] on icon at bounding box center [576, 179] width 7 height 5
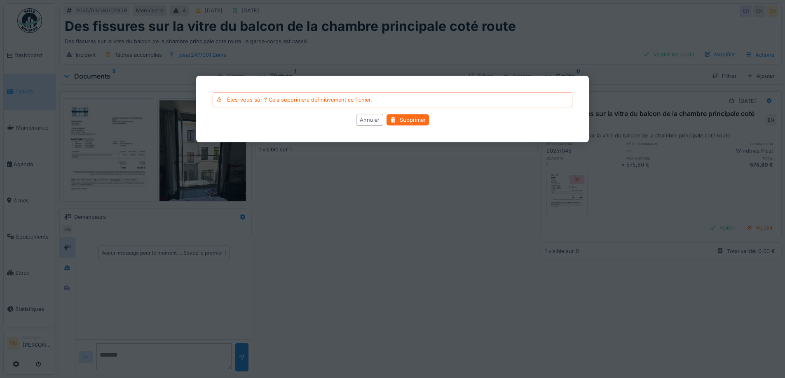
click at [403, 118] on div "Supprimer" at bounding box center [407, 119] width 42 height 11
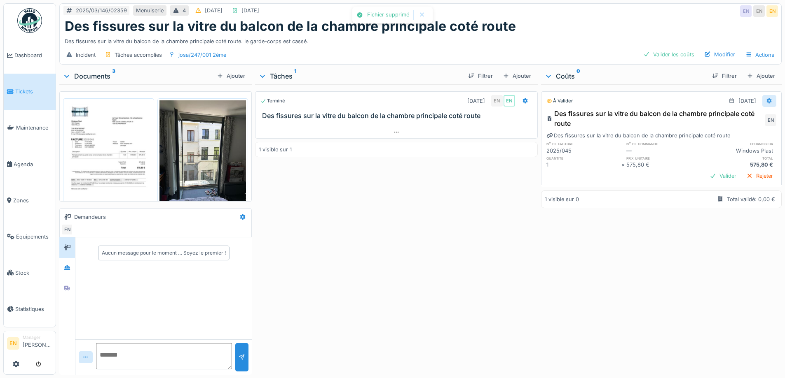
click at [762, 101] on div at bounding box center [769, 101] width 14 height 12
click at [766, 102] on icon at bounding box center [768, 101] width 5 height 6
click at [731, 121] on div "Modifier" at bounding box center [729, 119] width 40 height 12
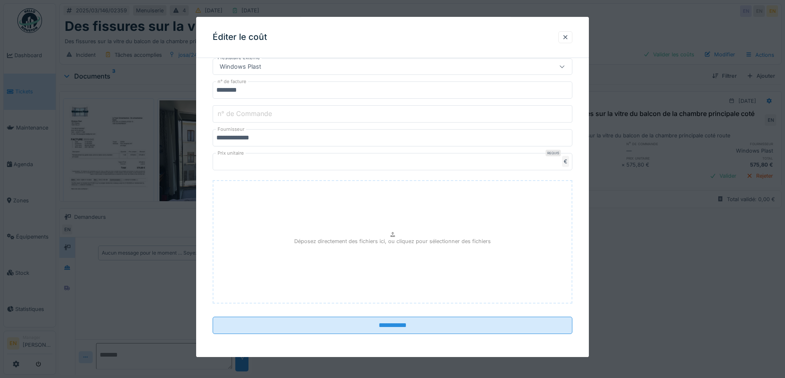
scroll to position [6, 0]
click at [392, 232] on icon at bounding box center [392, 234] width 7 height 5
type input "**********"
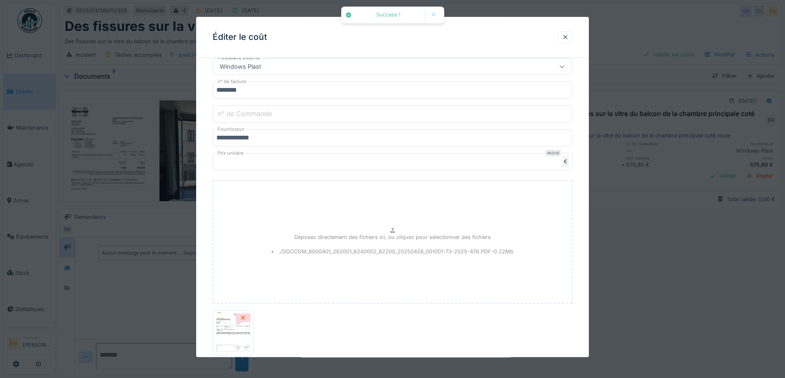
scroll to position [240, 0]
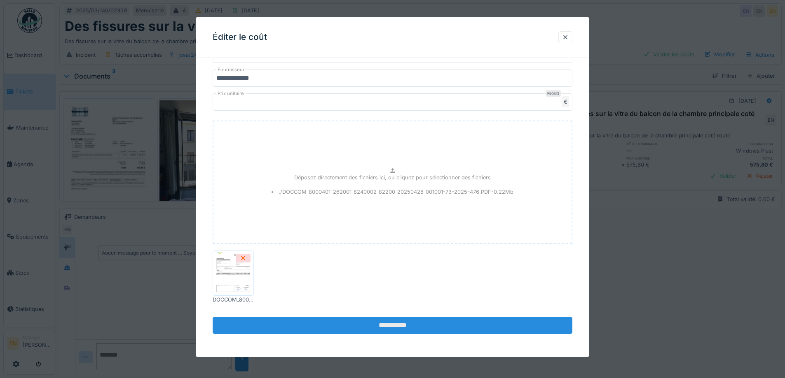
click at [411, 320] on input "**********" at bounding box center [393, 326] width 360 height 17
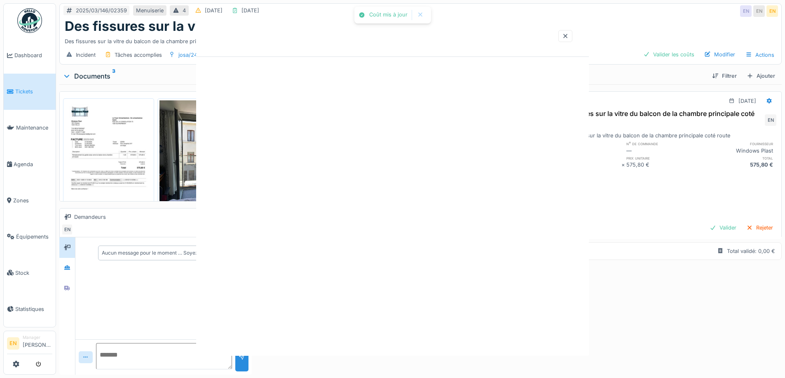
scroll to position [0, 0]
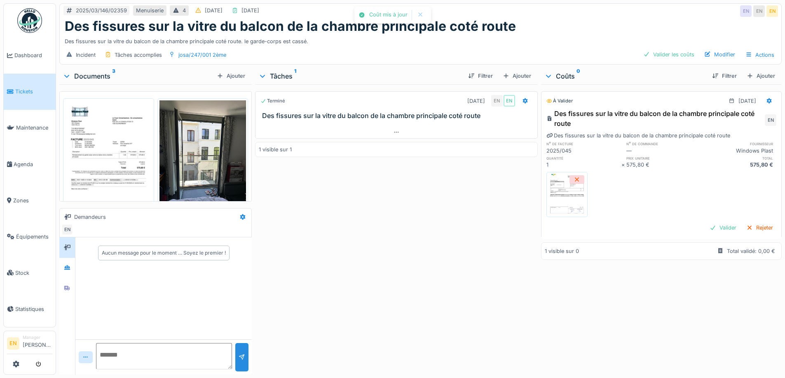
click at [526, 308] on div "Terminé 12/03/2025 EN EN Des fissures sur la vitre du balcon de la chambre prin…" at bounding box center [396, 227] width 282 height 287
click at [706, 222] on div "Valider" at bounding box center [722, 227] width 33 height 11
click at [410, 213] on div "Terminé 12/03/2025 EN EN Des fissures sur la vitre du balcon de la chambre prin…" at bounding box center [396, 227] width 282 height 287
click at [356, 256] on div "Terminé 12/03/2025 EN EN Des fissures sur la vitre du balcon de la chambre prin…" at bounding box center [396, 227] width 282 height 287
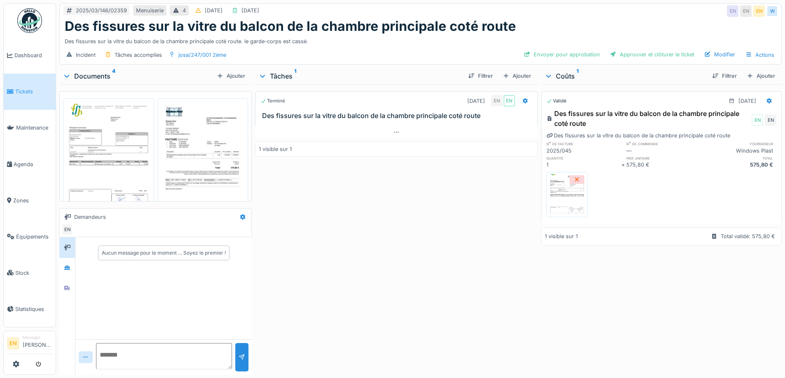
click at [432, 241] on div "Terminé [DATE] EN EN Des fissures sur la vitre du balcon de la chambre principa…" at bounding box center [396, 227] width 282 height 287
click at [461, 227] on div "Terminé 12/03/2025 EN EN Des fissures sur la vitre du balcon de la chambre prin…" at bounding box center [396, 227] width 282 height 287
click at [609, 329] on div "Validé 21/04/2025 Des fissures sur la vitre du balcon de la chambre principale …" at bounding box center [661, 227] width 241 height 287
click at [579, 56] on div "Envoyer pour approbation" at bounding box center [561, 54] width 83 height 11
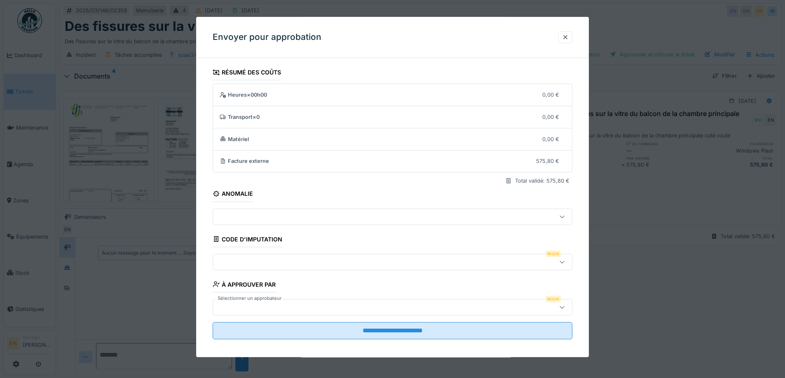
scroll to position [6, 0]
click at [558, 263] on div at bounding box center [562, 263] width 20 height 16
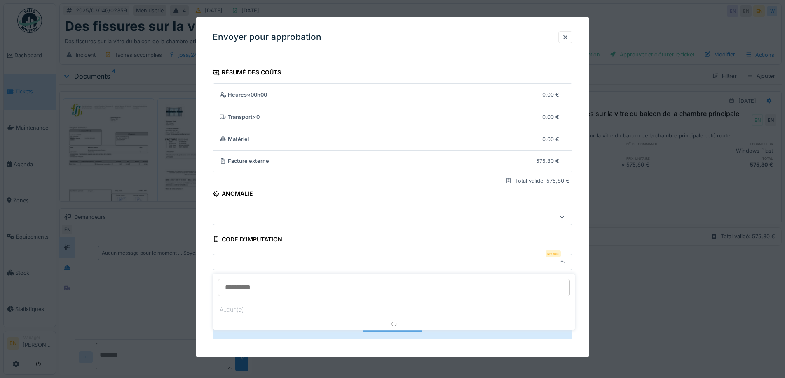
scroll to position [5, 0]
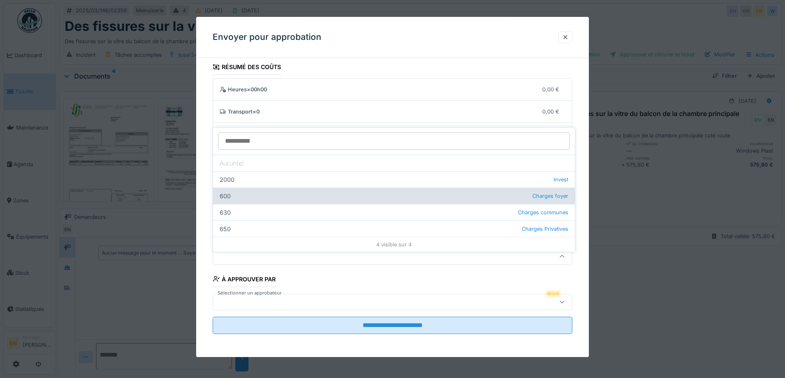
click at [232, 191] on div "600 Charges foyer" at bounding box center [394, 196] width 362 height 16
type input "***"
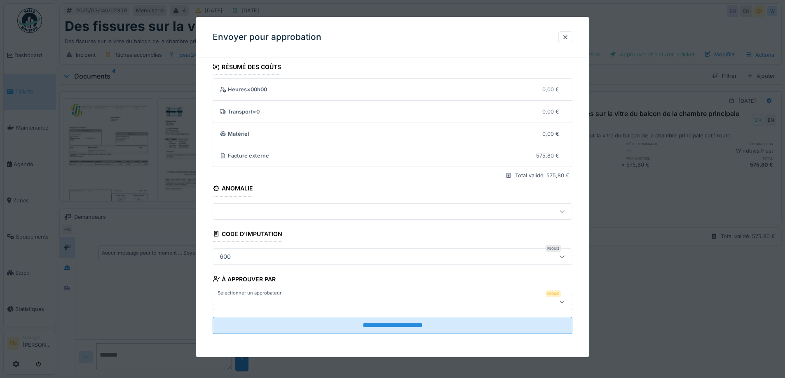
drag, startPoint x: 496, startPoint y: 301, endPoint x: 488, endPoint y: 299, distance: 8.0
click at [493, 299] on div at bounding box center [371, 302] width 310 height 9
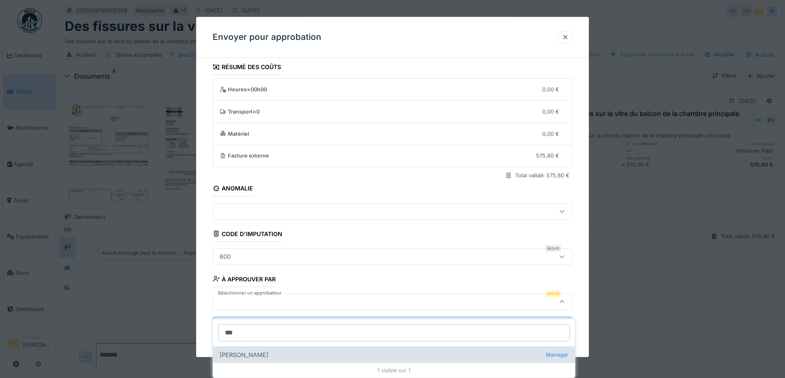
type input "***"
click at [268, 348] on div "[PERSON_NAME] Manager" at bounding box center [394, 355] width 362 height 16
type input "****"
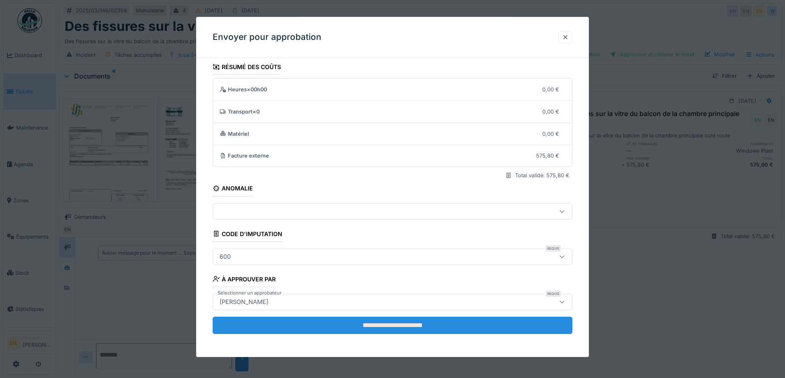
click at [380, 322] on input "**********" at bounding box center [393, 325] width 360 height 17
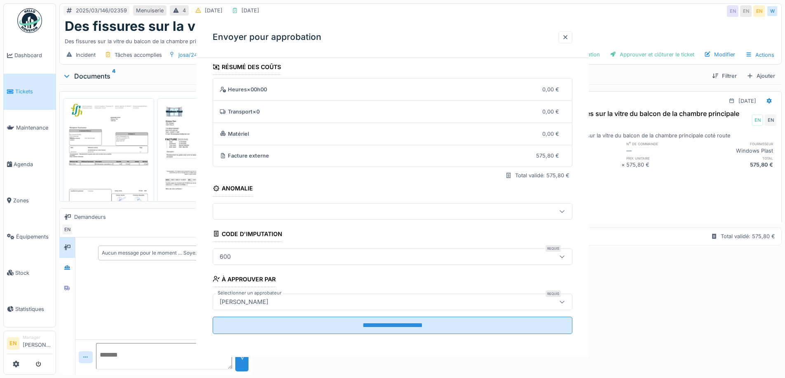
scroll to position [0, 0]
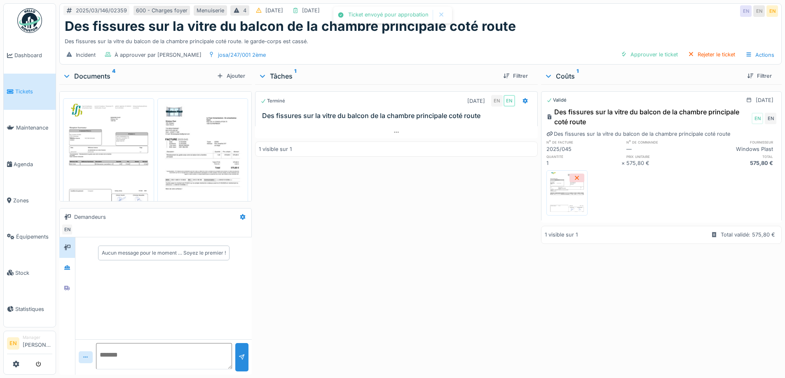
drag, startPoint x: 419, startPoint y: 298, endPoint x: 411, endPoint y: 278, distance: 21.6
click at [419, 296] on div "Terminé 12/03/2025 EN EN Des fissures sur la vitre du balcon de la chambre prin…" at bounding box center [396, 227] width 282 height 287
click at [391, 273] on div "Terminé 12/03/2025 EN EN Des fissures sur la vitre du balcon de la chambre prin…" at bounding box center [396, 227] width 282 height 287
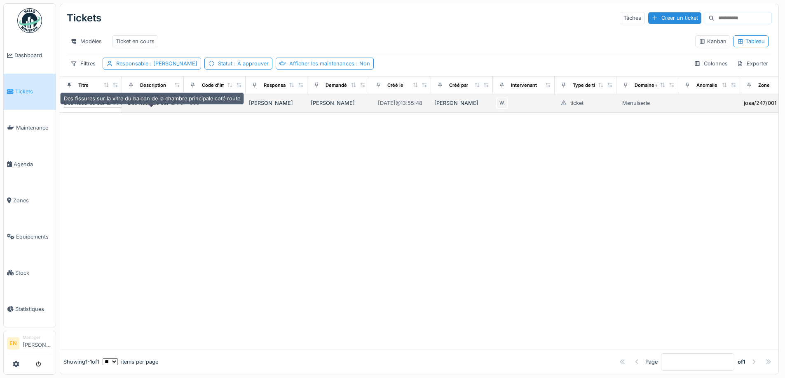
click at [102, 107] on div "Des fissures sur la vitre du balcon de la chambre principale coté route" at bounding box center [152, 103] width 176 height 8
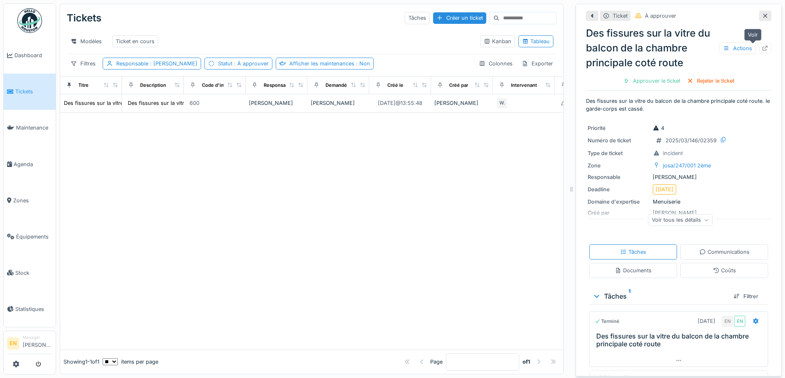
click at [761, 52] on div at bounding box center [764, 48] width 7 height 8
click at [345, 251] on div at bounding box center [311, 231] width 503 height 237
click at [297, 208] on div at bounding box center [311, 231] width 503 height 237
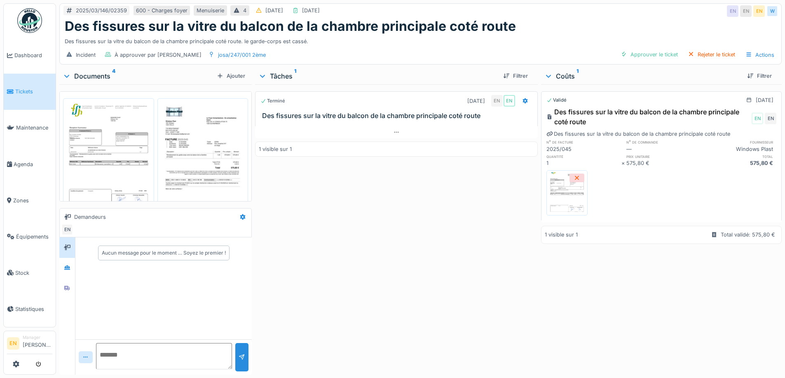
click at [380, 240] on div "Terminé [DATE] EN EN Des fissures sur la vitre du balcon de la chambre principa…" at bounding box center [396, 227] width 282 height 287
click at [420, 228] on div "Terminé [DATE] EN EN Des fissures sur la vitre du balcon de la chambre principa…" at bounding box center [396, 227] width 282 height 287
click at [718, 51] on div "Rejeter le ticket" at bounding box center [711, 54] width 54 height 11
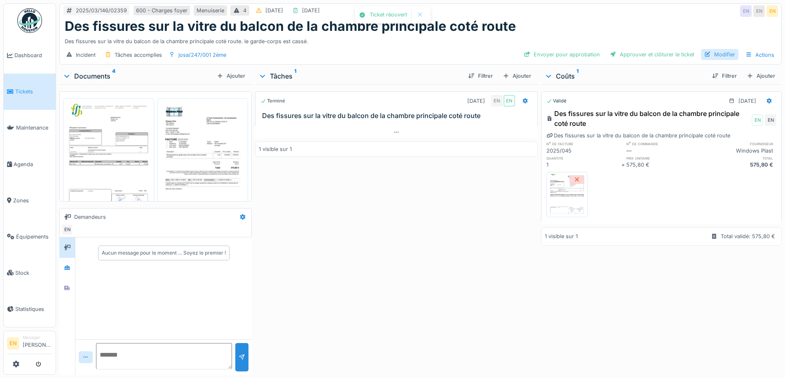
click at [719, 53] on div "Modifier" at bounding box center [719, 54] width 37 height 11
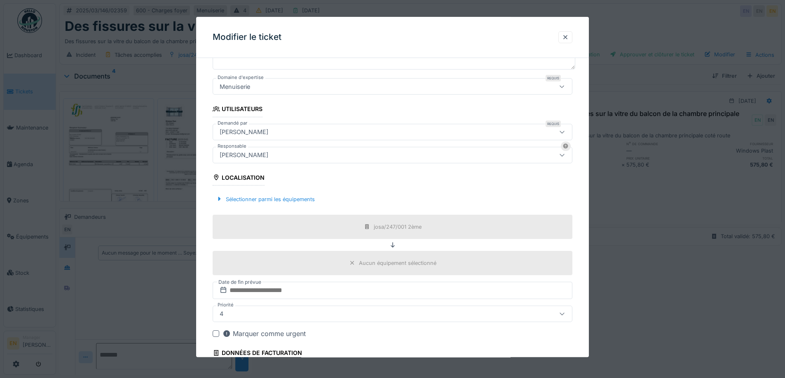
click at [290, 159] on div "[PERSON_NAME]" at bounding box center [371, 155] width 310 height 9
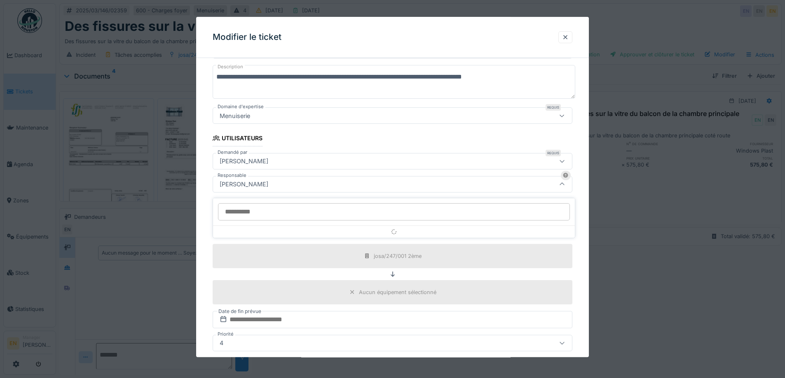
scroll to position [91, 0]
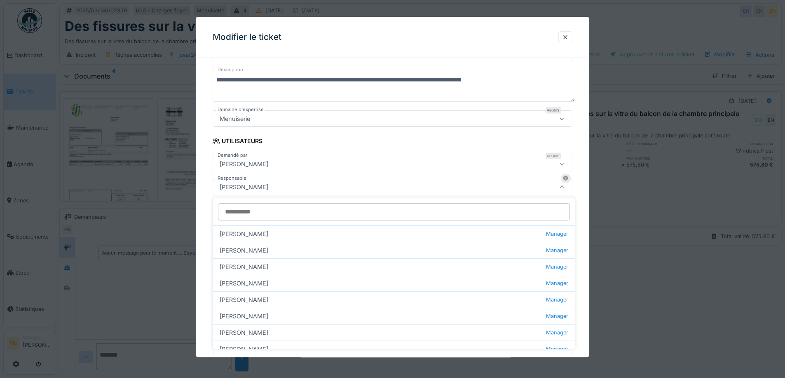
click at [283, 212] on input "Responsable" at bounding box center [394, 211] width 352 height 17
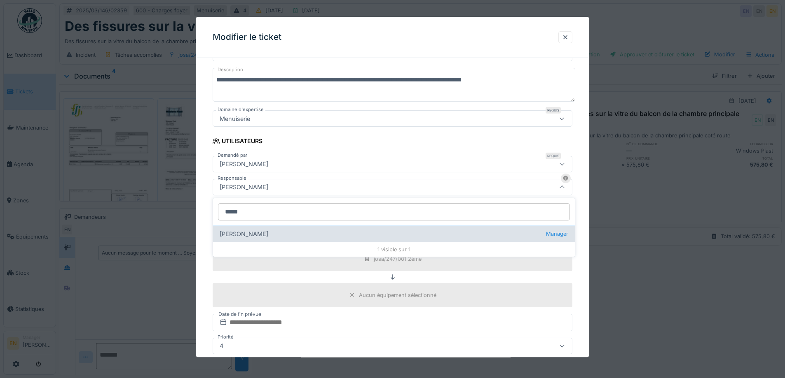
type input "*****"
click at [277, 237] on div "[PERSON_NAME] Manager" at bounding box center [394, 234] width 362 height 16
type input "****"
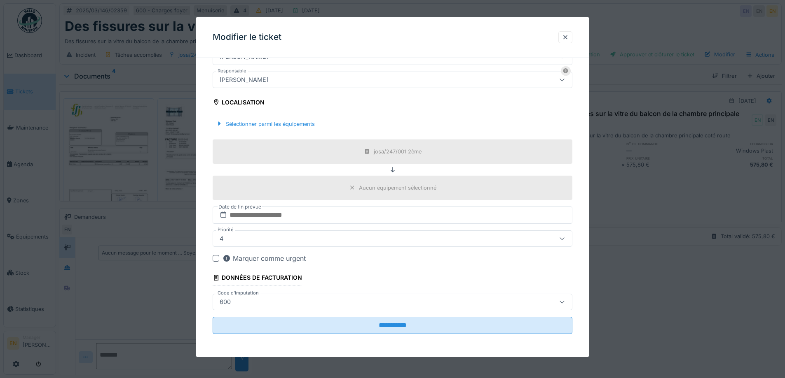
scroll to position [6, 0]
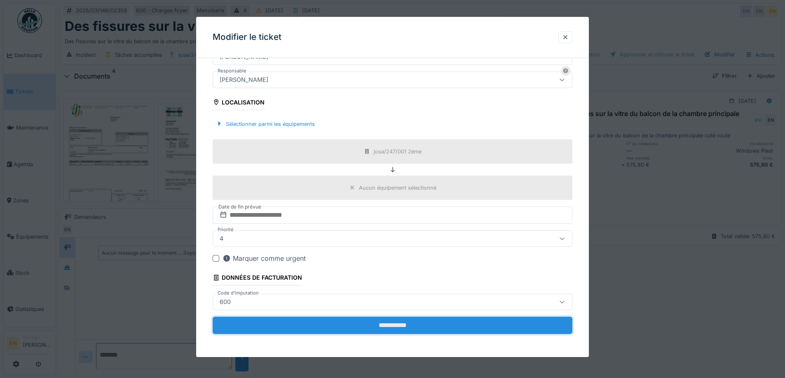
click at [383, 326] on input "**********" at bounding box center [393, 325] width 360 height 17
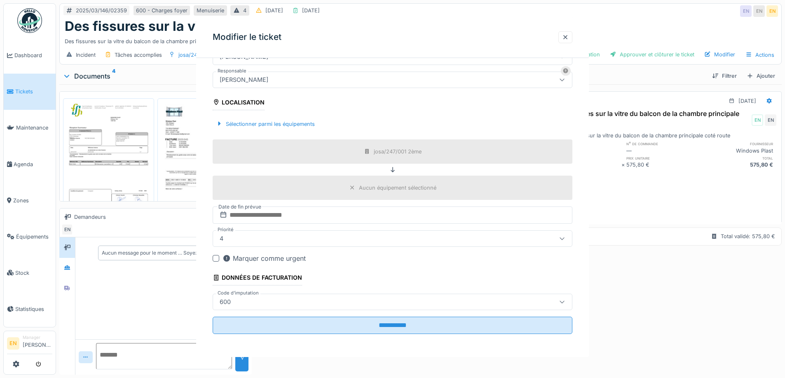
scroll to position [0, 0]
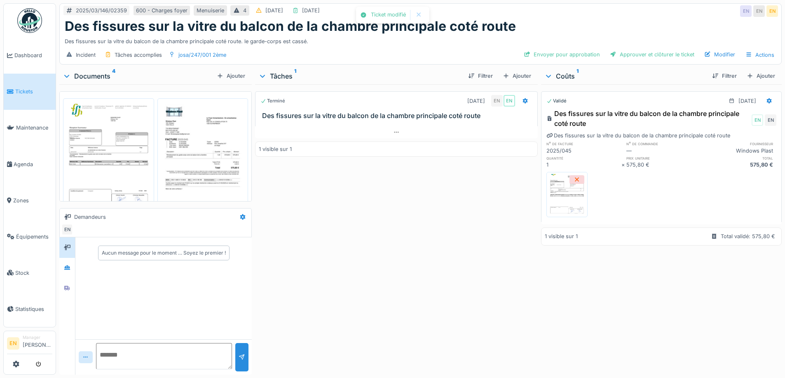
click at [395, 299] on div "Terminé 12/03/2025 EN EN Des fissures sur la vitre du balcon de la chambre prin…" at bounding box center [396, 227] width 282 height 287
click at [550, 56] on div "Envoyer pour approbation" at bounding box center [561, 54] width 83 height 11
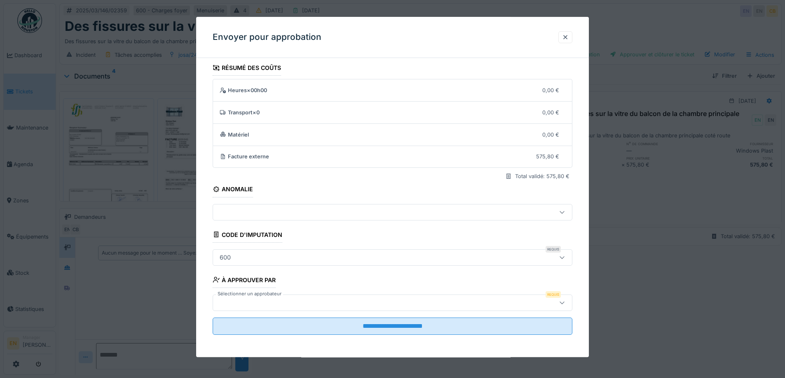
scroll to position [5, 0]
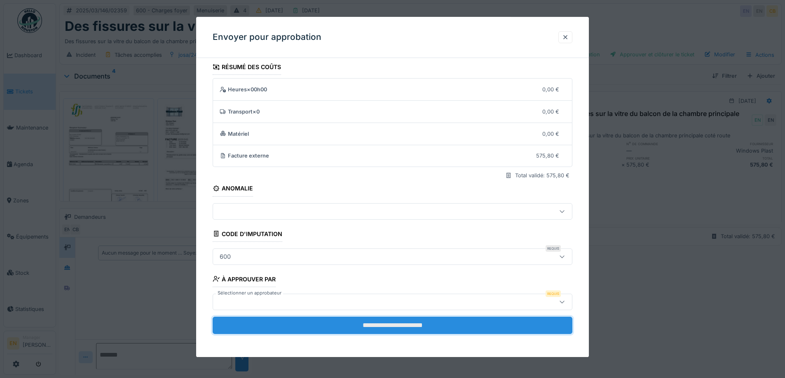
click at [394, 327] on input "**********" at bounding box center [393, 325] width 360 height 17
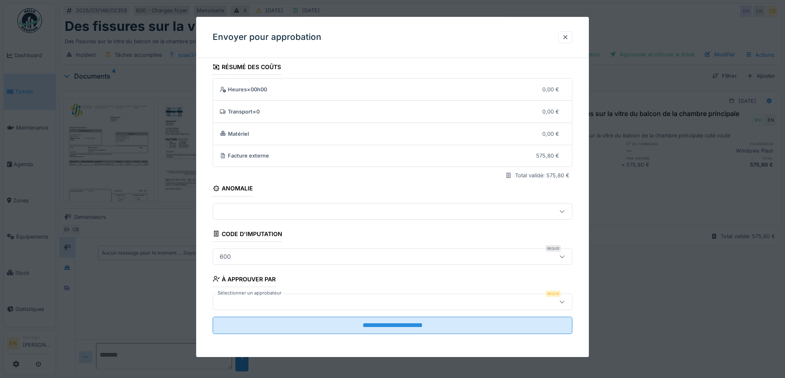
drag, startPoint x: 566, startPoint y: 302, endPoint x: 550, endPoint y: 304, distance: 16.1
click at [565, 302] on icon at bounding box center [561, 301] width 7 height 5
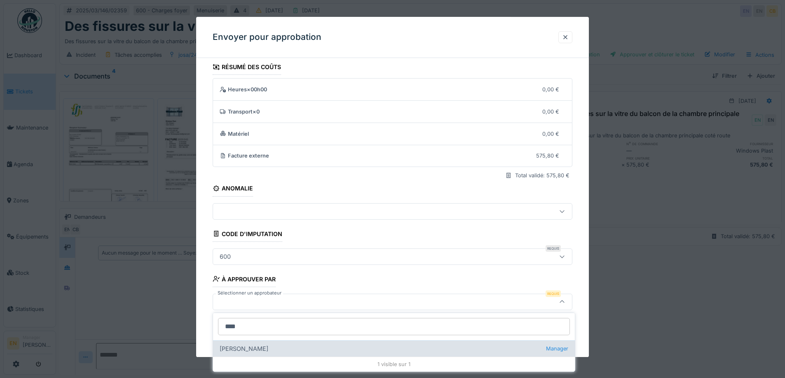
type input "****"
click at [267, 345] on div "[PERSON_NAME] Manager" at bounding box center [394, 349] width 362 height 16
type input "****"
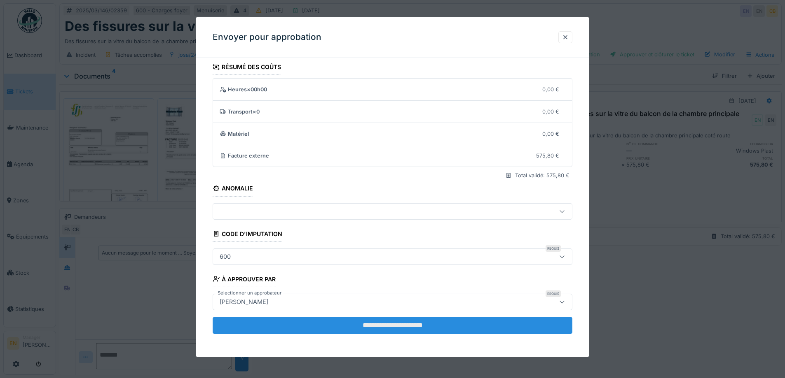
click at [404, 326] on input "**********" at bounding box center [393, 325] width 360 height 17
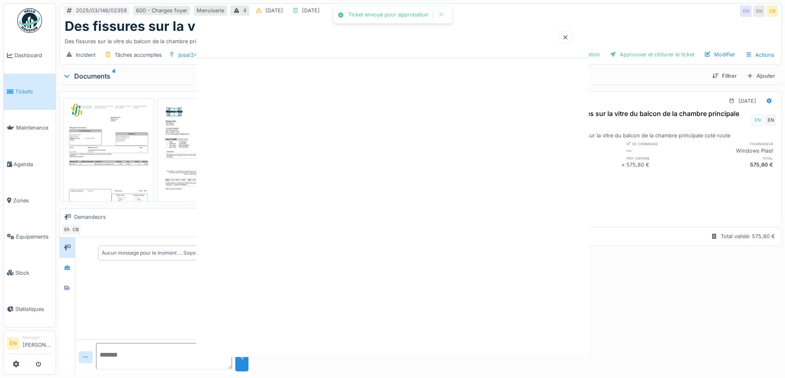
scroll to position [0, 0]
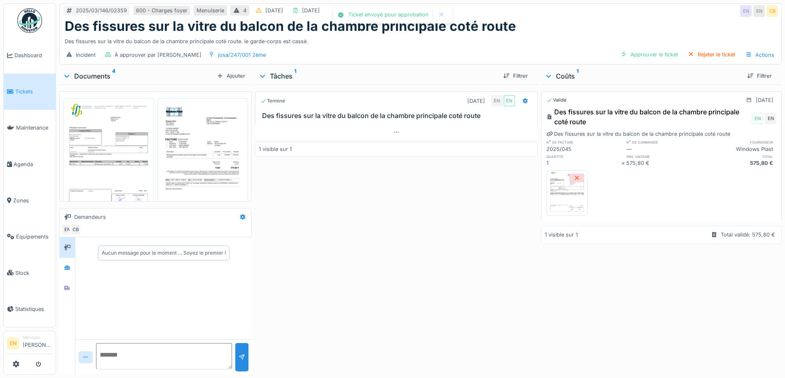
click at [405, 312] on div "Terminé 12/03/2025 EN EN Des fissures sur la vitre du balcon de la chambre prin…" at bounding box center [396, 227] width 282 height 287
click at [418, 255] on div "Terminé 12/03/2025 EN EN Des fissures sur la vitre du balcon de la chambre prin…" at bounding box center [396, 227] width 282 height 287
click at [584, 18] on div "2025/03/146/02359 600 - Charges foyer Menuiserie 4 12/03/2025 25/08/2025 EN EN …" at bounding box center [420, 11] width 721 height 15
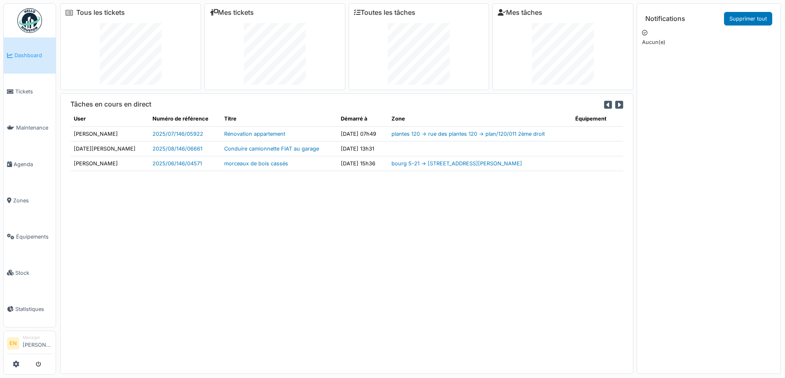
click at [203, 294] on div "Tâches en cours en direct User Numéro de référence Titre Démarré à Zone Équipem…" at bounding box center [346, 233] width 573 height 280
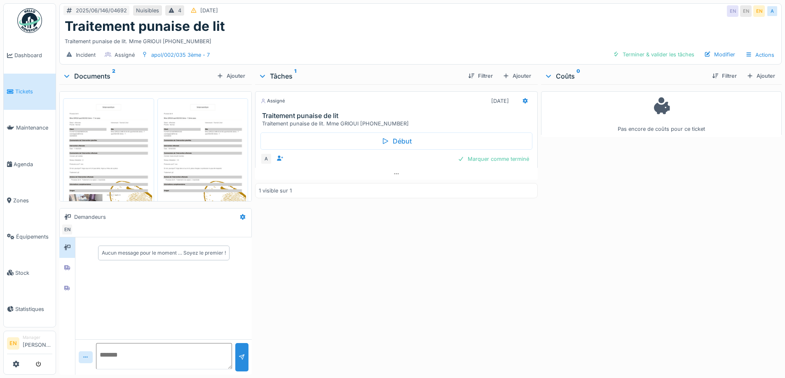
click at [355, 274] on div "Assigné [DATE] Traitement punaise de lit Traitement punaise de lit. Mme GRIOUI …" at bounding box center [396, 227] width 282 height 287
click at [115, 166] on img at bounding box center [108, 161] width 87 height 123
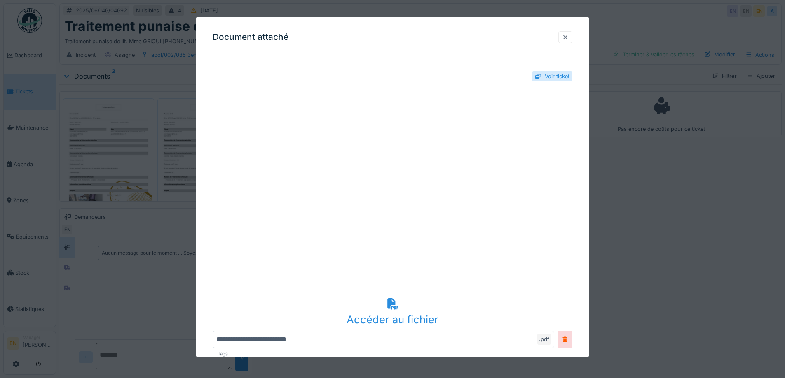
click at [565, 40] on div at bounding box center [565, 37] width 7 height 8
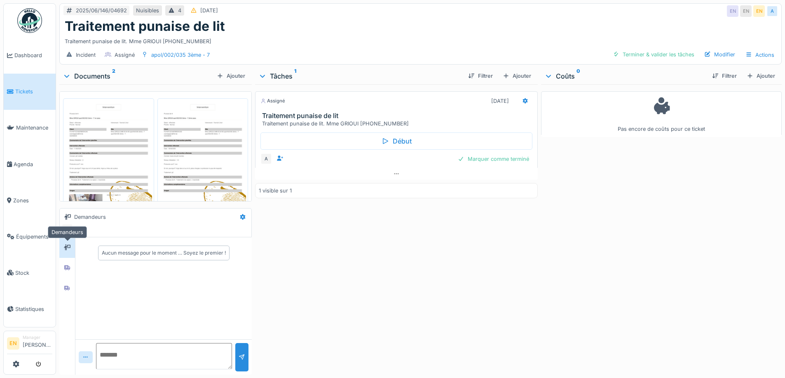
click at [67, 245] on icon at bounding box center [67, 247] width 7 height 5
click at [65, 268] on icon at bounding box center [67, 268] width 6 height 5
click at [70, 290] on icon at bounding box center [67, 288] width 6 height 5
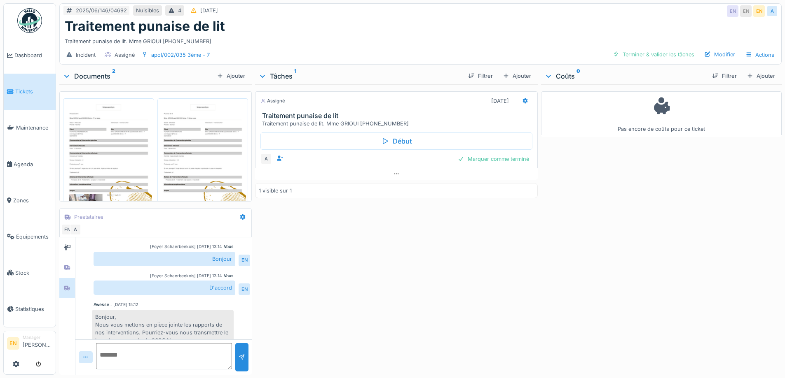
scroll to position [128, 0]
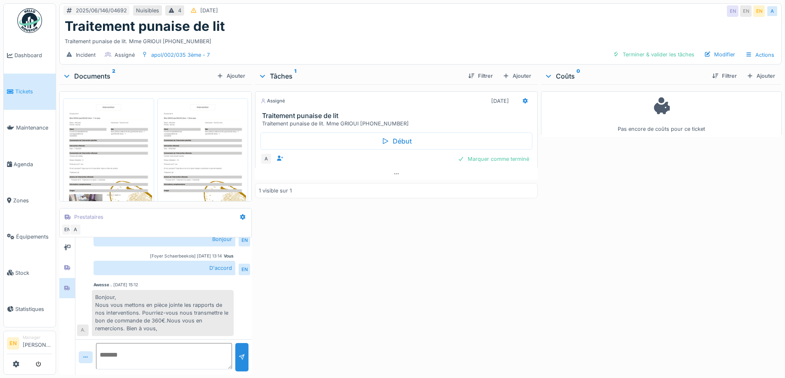
click at [508, 268] on div "Assigné [DATE] Traitement punaise de lit Traitement punaise de lit. Mme GRIOUI …" at bounding box center [396, 227] width 282 height 287
click at [411, 236] on div "Assigné 10/06/2025 Traitement punaise de lit Traitement punaise de lit. Mme GRI…" at bounding box center [396, 227] width 282 height 287
click at [311, 287] on div "Assigné 10/06/2025 Traitement punaise de lit Traitement punaise de lit. Mme GRI…" at bounding box center [396, 227] width 282 height 287
click at [121, 152] on img at bounding box center [108, 161] width 87 height 123
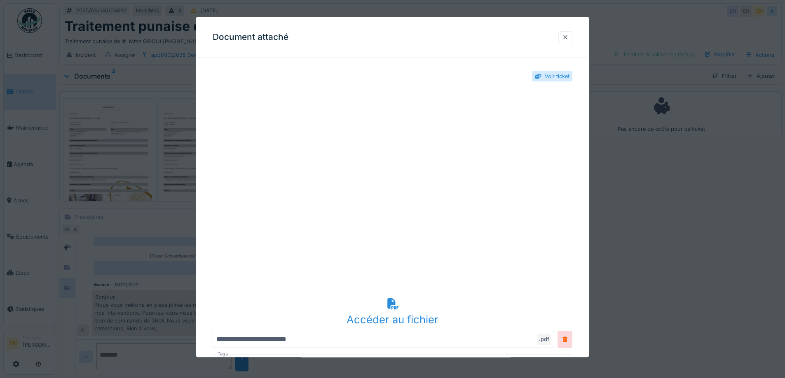
click at [565, 34] on div at bounding box center [565, 37] width 7 height 8
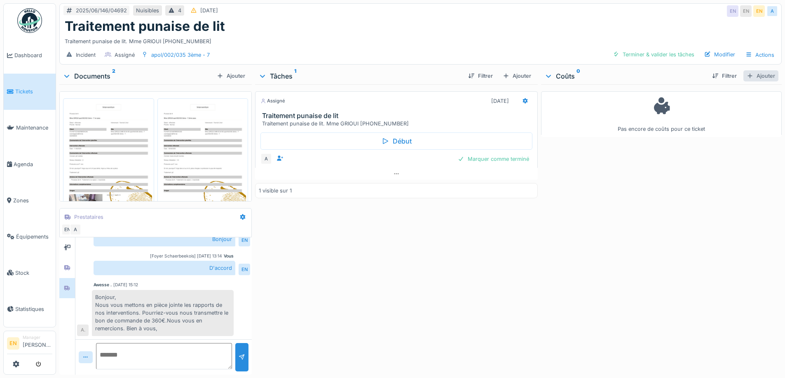
click at [744, 71] on div "Ajouter" at bounding box center [760, 75] width 35 height 11
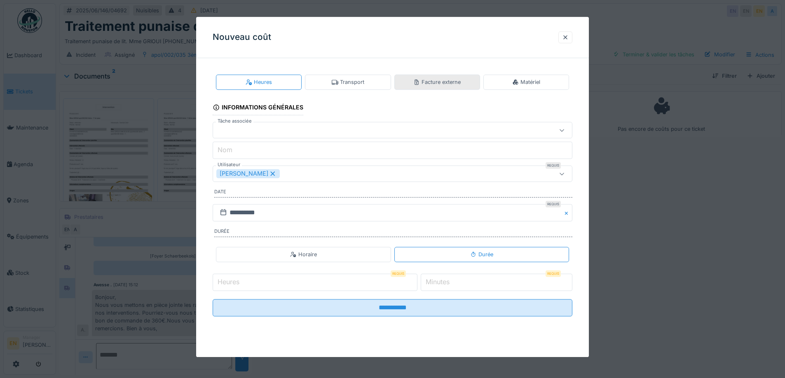
click at [451, 84] on div "Facture externe" at bounding box center [436, 82] width 47 height 8
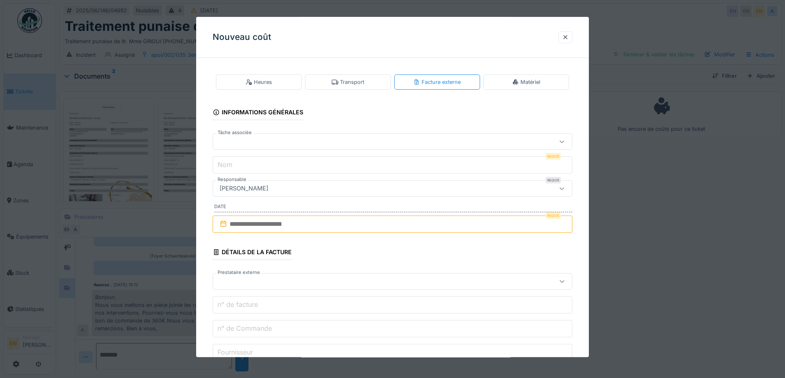
click at [299, 225] on input "text" at bounding box center [393, 224] width 360 height 17
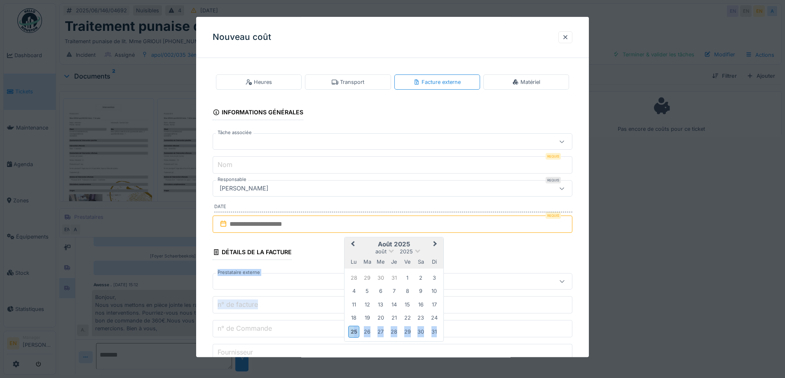
click at [336, 328] on fieldset "**********" at bounding box center [393, 310] width 360 height 491
click at [351, 246] on button "Previous Month" at bounding box center [351, 244] width 13 height 13
click at [382, 333] on div "25" at bounding box center [380, 331] width 11 height 11
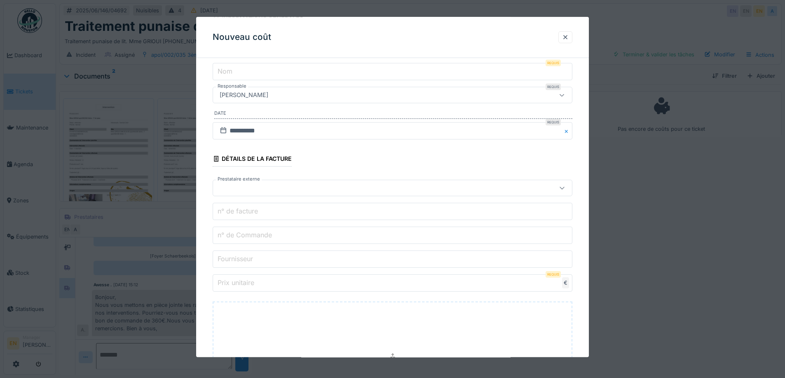
scroll to position [124, 0]
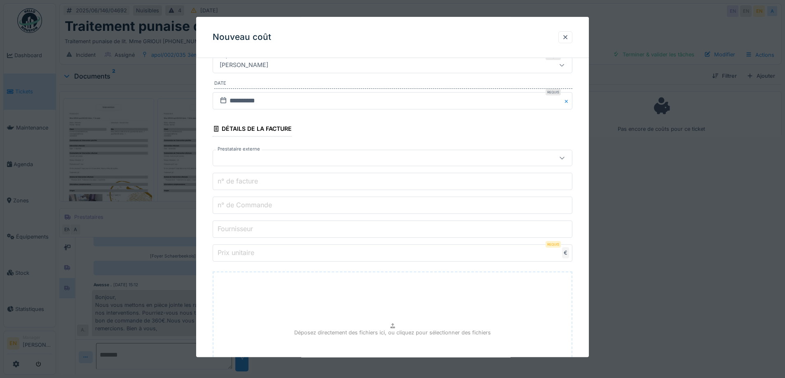
click at [315, 158] on div at bounding box center [371, 158] width 310 height 9
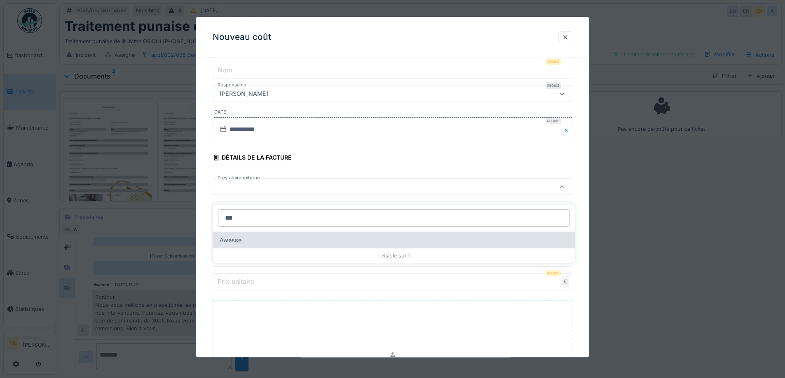
type input "***"
click at [252, 234] on div "Awesse" at bounding box center [394, 240] width 362 height 16
type input "***"
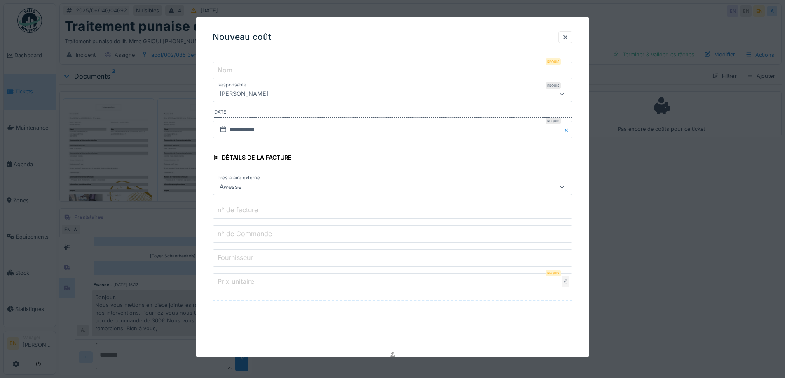
click at [278, 209] on input "n° de facture" at bounding box center [393, 210] width 360 height 17
paste input "**********"
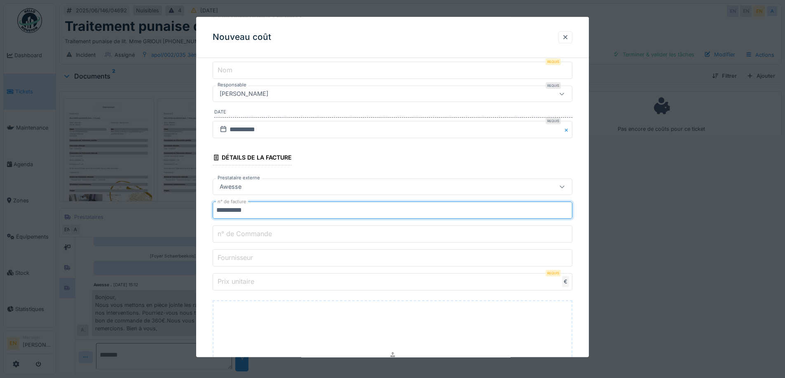
type input "**********"
click at [264, 260] on input "Fournisseur" at bounding box center [393, 258] width 360 height 17
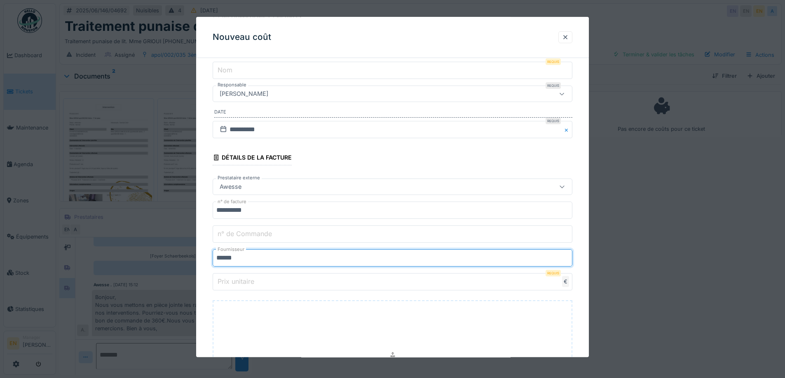
type input "******"
click at [463, 280] on input "Prix unitaire" at bounding box center [393, 282] width 360 height 17
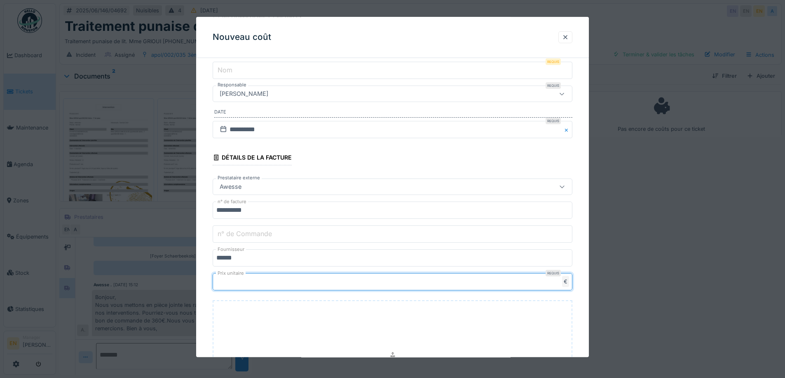
type input "***"
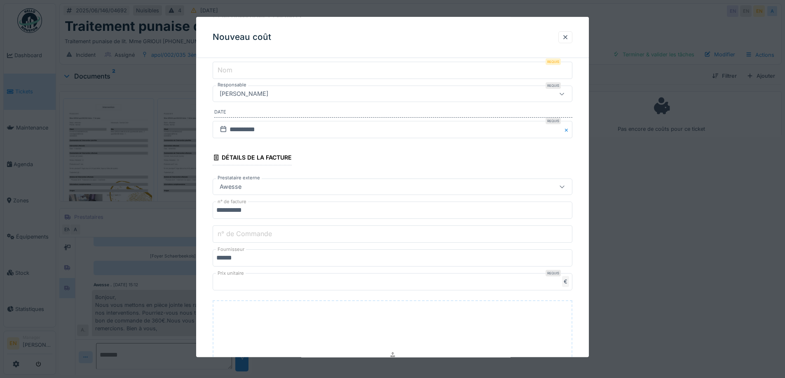
scroll to position [215, 0]
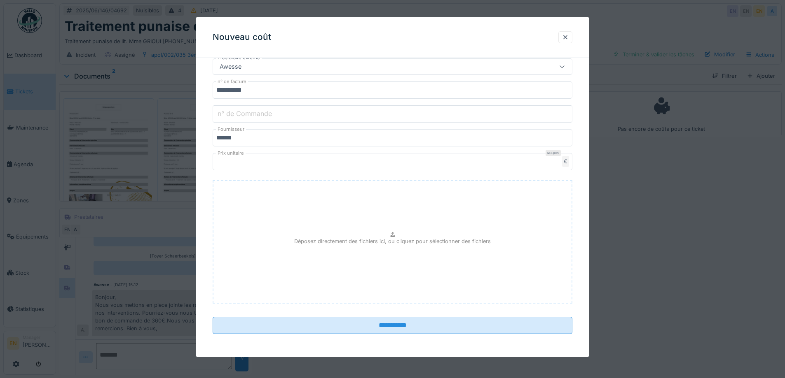
click at [399, 231] on div "Déposez directement des fichiers ici, ou cliquez pour sélectionner des fichiers" at bounding box center [393, 243] width 360 height 124
type input "**********"
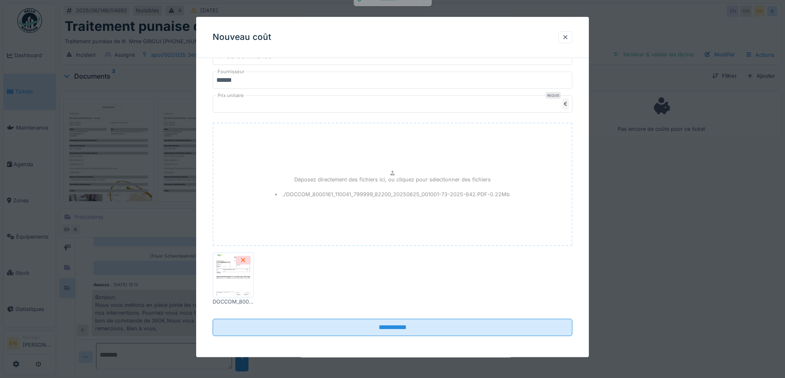
scroll to position [275, 0]
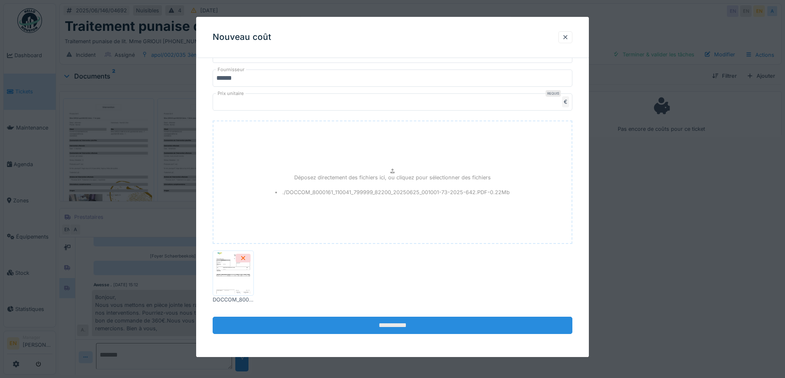
click at [396, 325] on input "**********" at bounding box center [393, 326] width 360 height 17
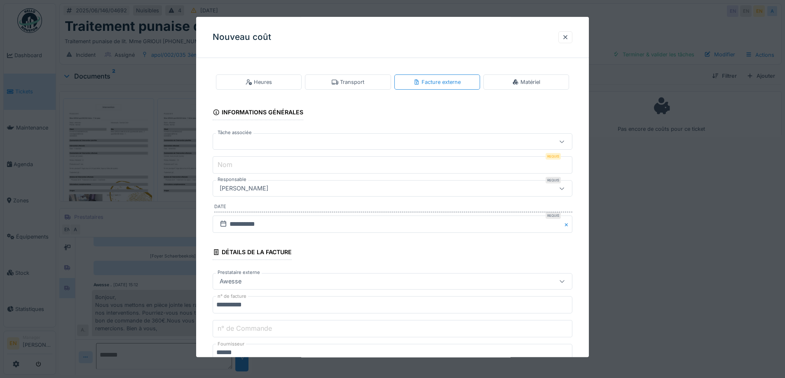
scroll to position [0, 0]
click at [301, 161] on input "Nom" at bounding box center [393, 165] width 360 height 17
click at [303, 163] on input "Nom" at bounding box center [393, 165] width 360 height 17
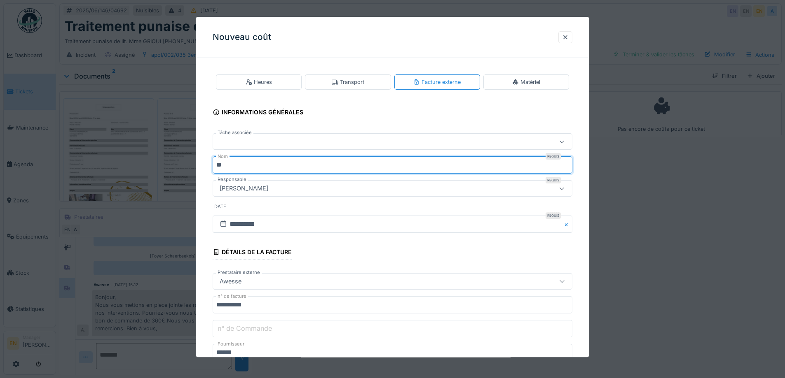
type input "*"
type input "**********"
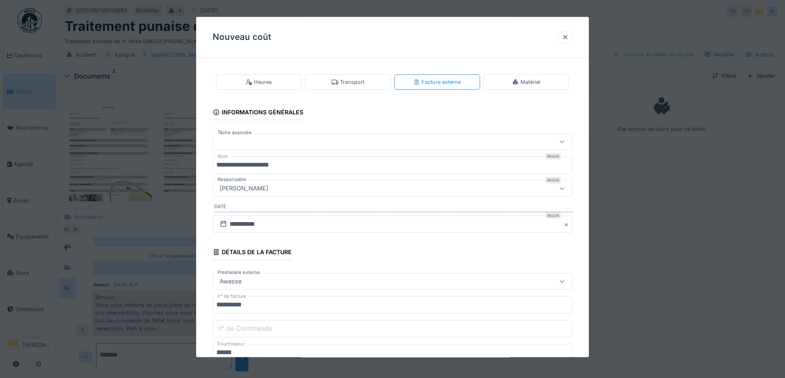
click at [373, 142] on div at bounding box center [371, 142] width 310 height 9
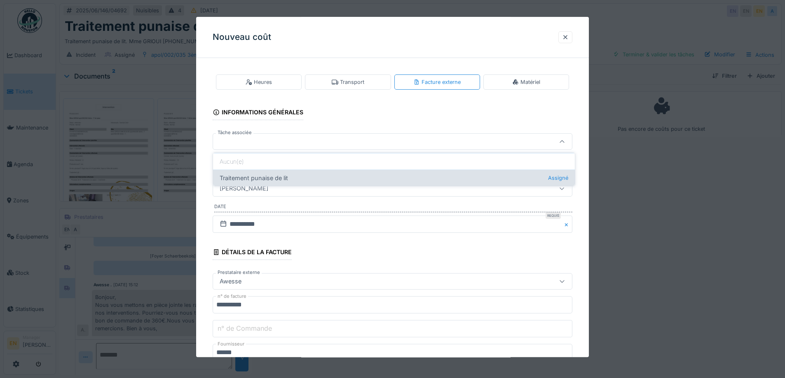
click at [273, 180] on div "Traitement punaise de lit Assigné" at bounding box center [394, 178] width 362 height 16
type input "******"
type input "**********"
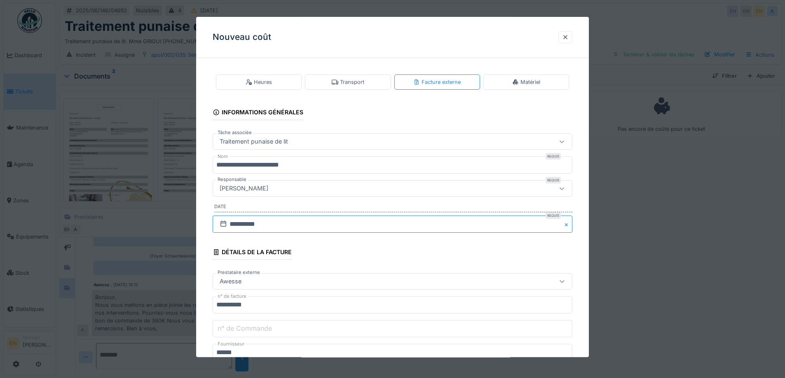
click at [352, 221] on input "**********" at bounding box center [393, 224] width 360 height 17
click at [579, 236] on div "**********" at bounding box center [392, 349] width 392 height 568
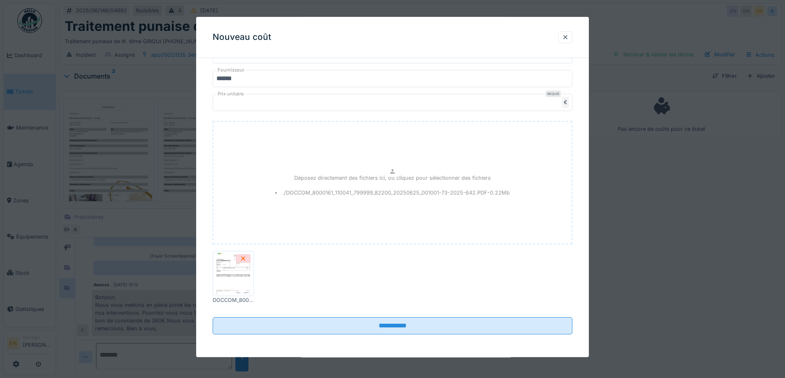
scroll to position [275, 0]
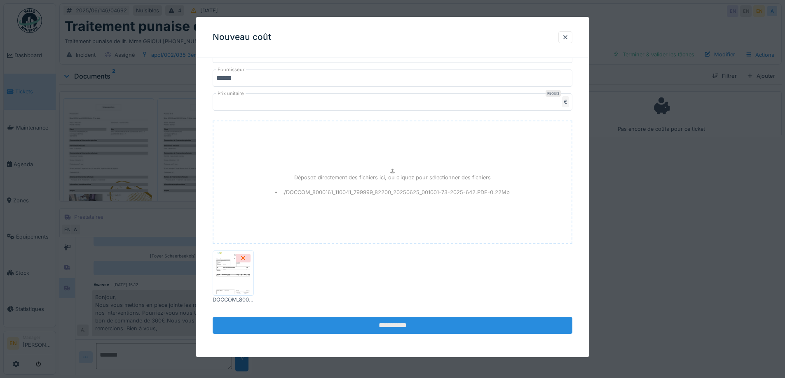
click at [361, 326] on input "**********" at bounding box center [393, 326] width 360 height 17
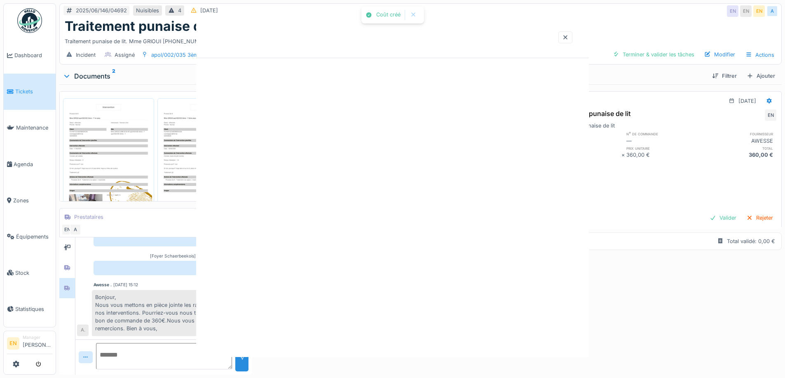
scroll to position [0, 0]
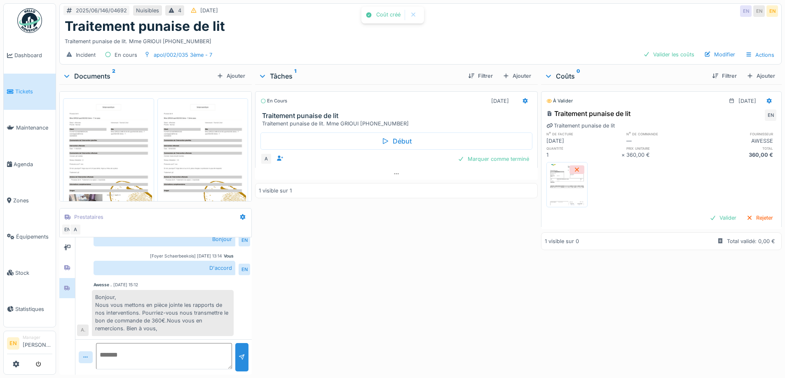
click at [418, 308] on div "En cours 10/06/2025 Traitement punaise de lit Traitement punaise de lit. Mme GR…" at bounding box center [396, 227] width 282 height 287
click at [719, 56] on div "Modifier" at bounding box center [719, 54] width 37 height 11
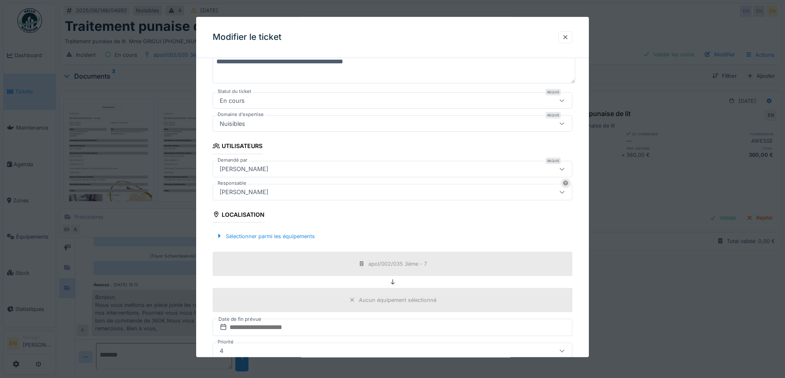
scroll to position [124, 0]
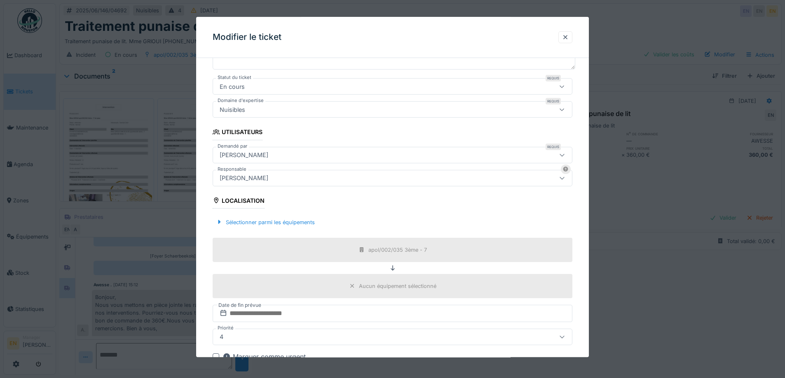
click at [302, 173] on div "[PERSON_NAME]" at bounding box center [393, 178] width 360 height 16
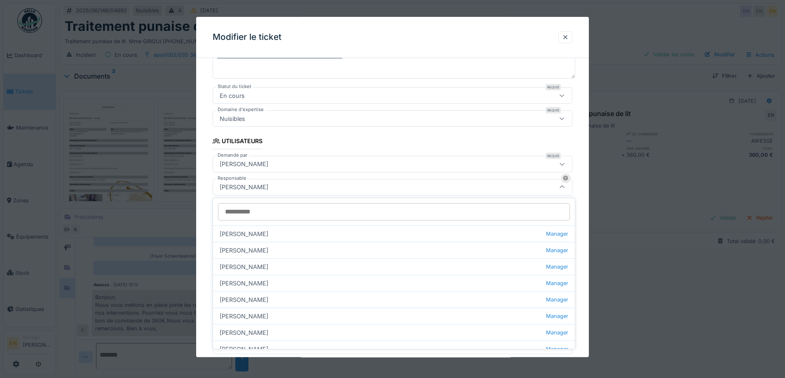
click at [307, 208] on input "Responsable" at bounding box center [394, 211] width 352 height 17
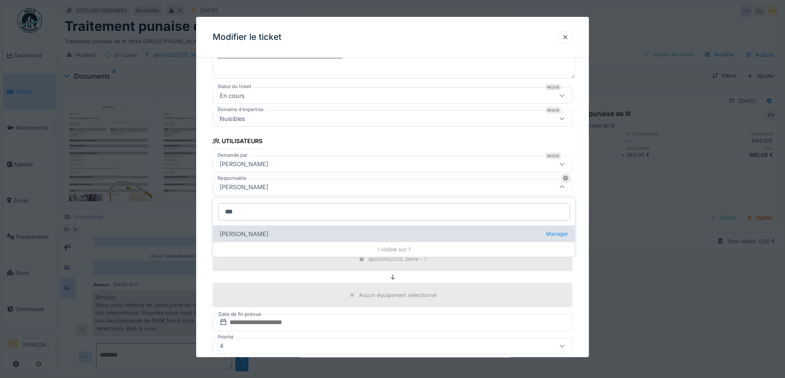
type input "***"
click at [278, 231] on div "Christian Bassette Manager" at bounding box center [394, 234] width 362 height 16
type input "****"
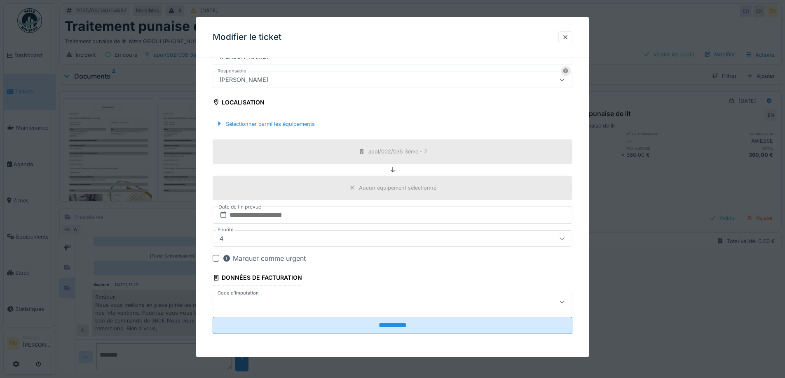
scroll to position [6, 0]
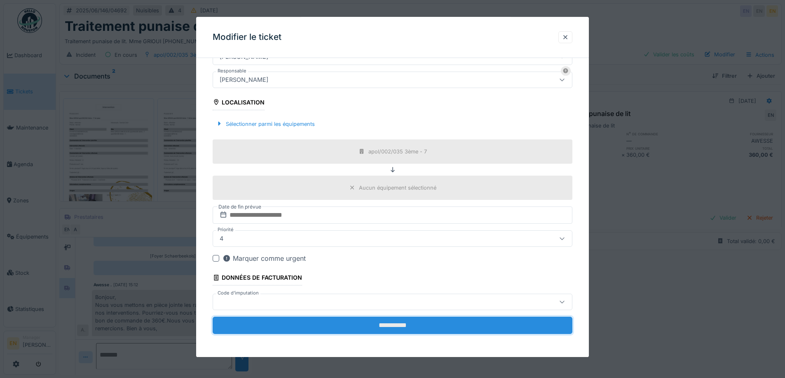
click at [401, 323] on input "**********" at bounding box center [393, 325] width 360 height 17
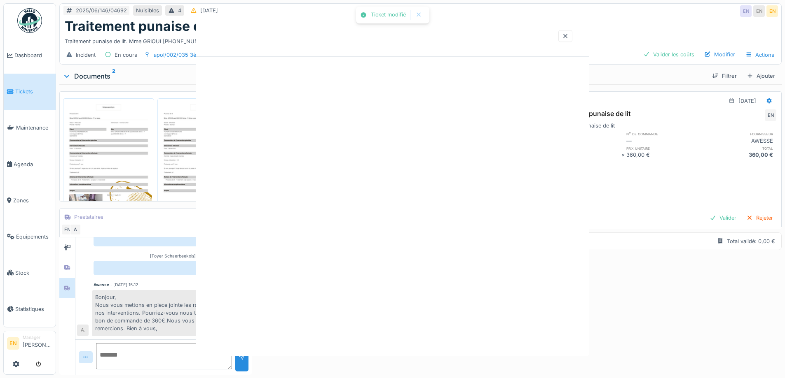
scroll to position [0, 0]
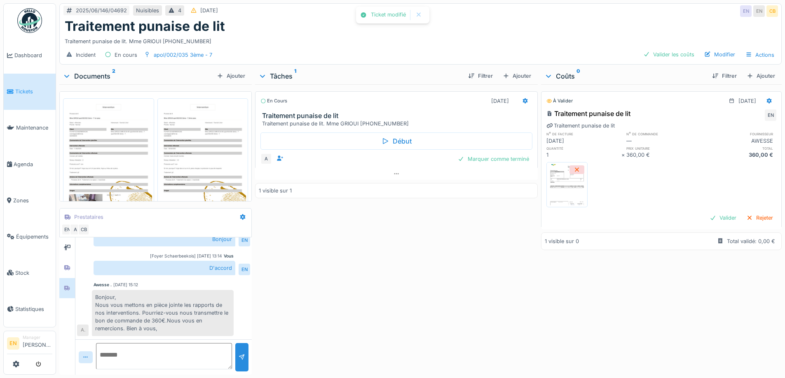
click at [402, 320] on div "En cours 10/06/2025 Traitement punaise de lit Traitement punaise de lit. Mme GR…" at bounding box center [396, 227] width 282 height 287
click at [486, 155] on div "Marquer comme terminé" at bounding box center [493, 159] width 78 height 11
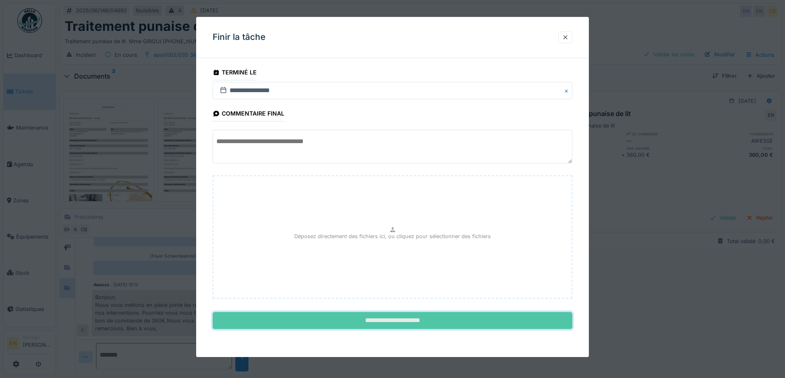
click at [400, 322] on input "**********" at bounding box center [393, 321] width 360 height 17
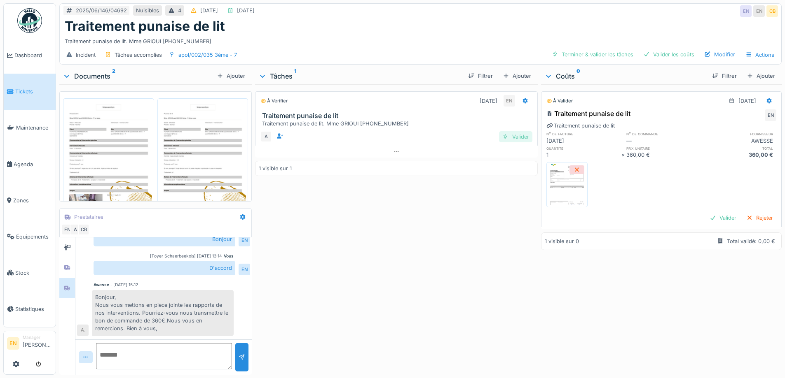
click at [516, 132] on div "Valider" at bounding box center [515, 136] width 33 height 11
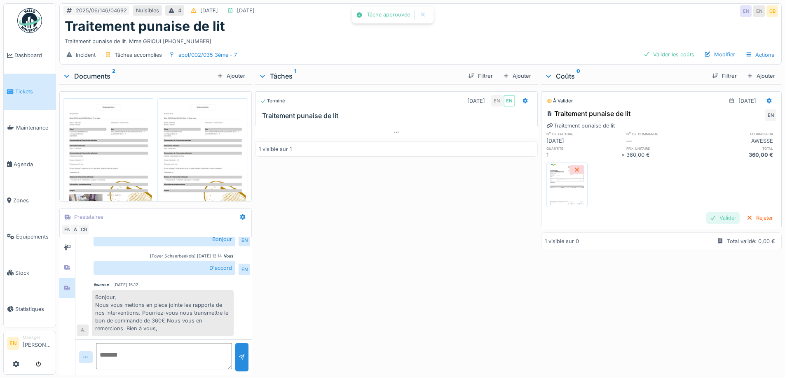
click at [709, 214] on div "Valider" at bounding box center [722, 218] width 33 height 11
click at [398, 293] on div "Terminé 10/06/2025 EN EN Traitement punaise de lit 1 visible sur 1" at bounding box center [396, 227] width 282 height 287
drag, startPoint x: 440, startPoint y: 203, endPoint x: 373, endPoint y: 174, distance: 73.8
click at [397, 184] on div "Terminé 10/06/2025 EN EN Traitement punaise de lit 1 visible sur 1" at bounding box center [396, 227] width 282 height 287
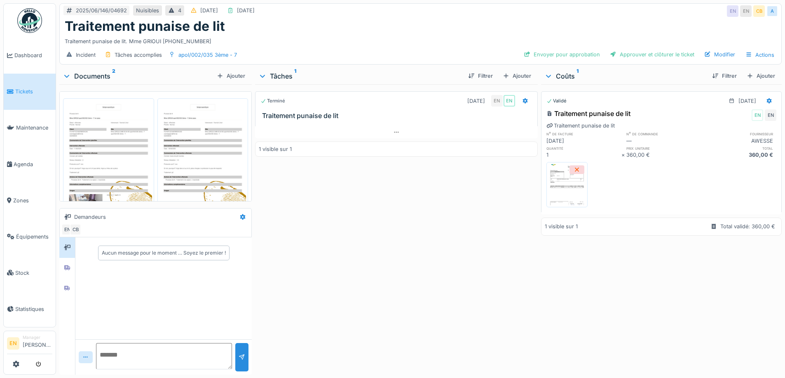
scroll to position [6, 0]
click at [478, 229] on div "Terminé [DATE] EN EN Traitement punaise de lit 1 visible sur 1" at bounding box center [396, 227] width 282 height 287
click at [464, 238] on div "Terminé [DATE] EN EN Traitement punaise de lit 1 visible sur 1" at bounding box center [396, 227] width 282 height 287
click at [566, 49] on div "Envoyer pour approbation" at bounding box center [561, 54] width 83 height 11
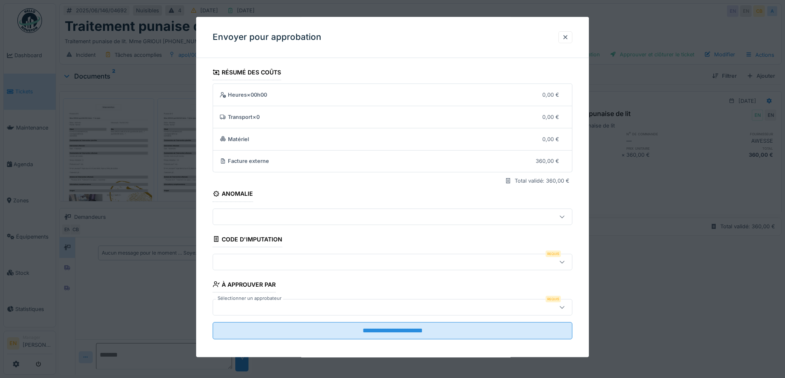
scroll to position [5, 0]
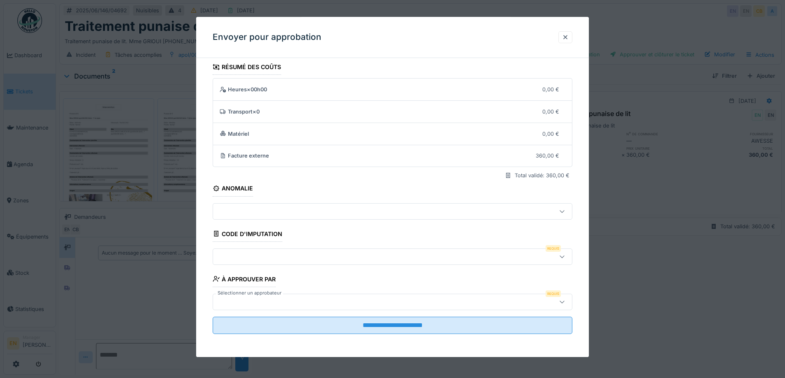
click at [390, 255] on div at bounding box center [371, 256] width 310 height 9
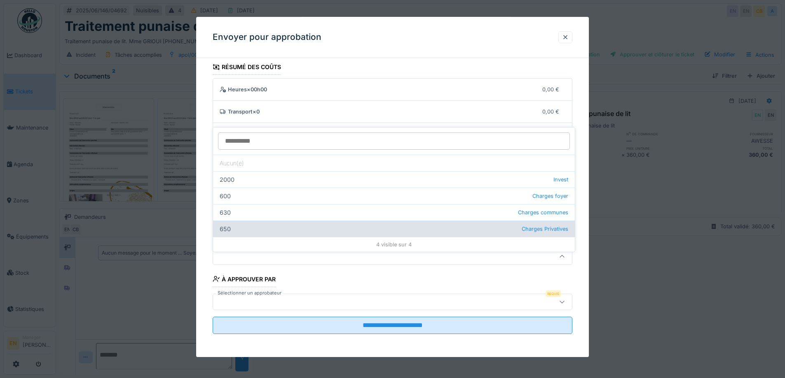
click at [521, 225] on span "Charges Privatives" at bounding box center [544, 229] width 47 height 8
type input "***"
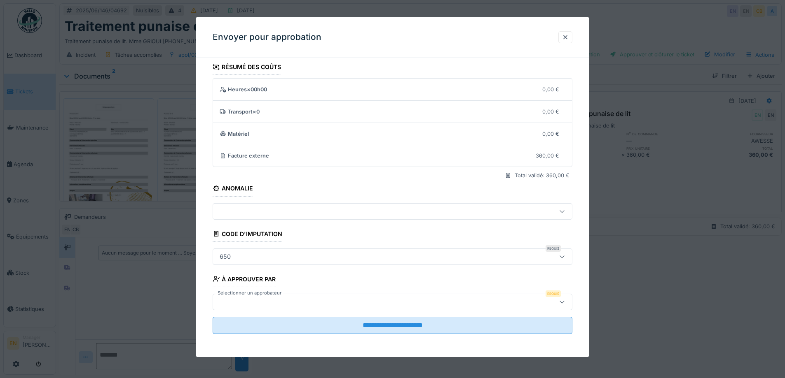
click at [322, 305] on div at bounding box center [371, 302] width 310 height 9
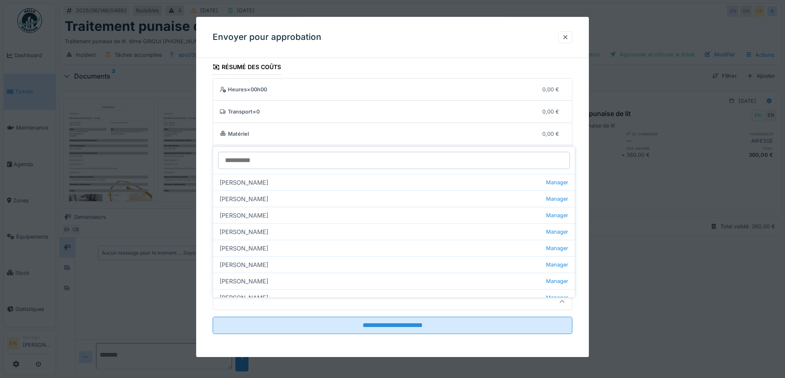
click at [273, 155] on input "Sélectionner un approbateur" at bounding box center [394, 160] width 352 height 17
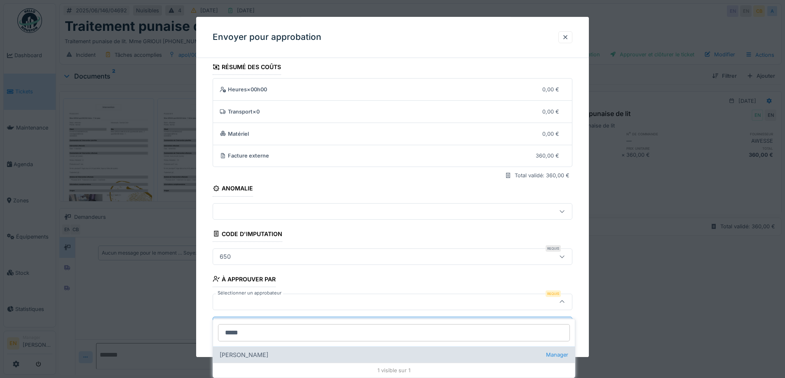
type input "*****"
click at [263, 350] on div "Christian Bassette Manager" at bounding box center [394, 355] width 362 height 16
type input "****"
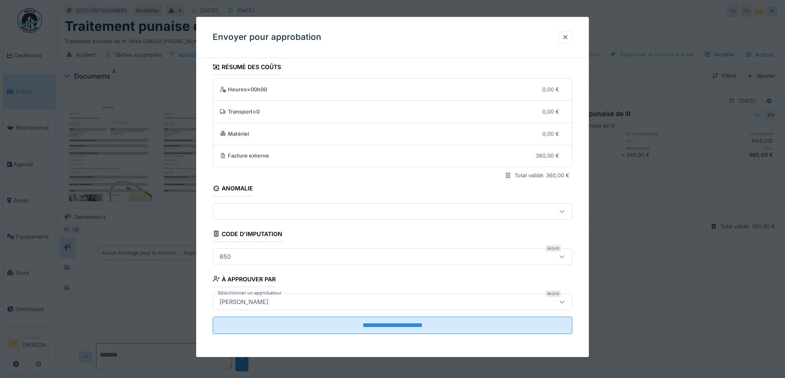
click at [584, 318] on div "**********" at bounding box center [392, 208] width 392 height 298
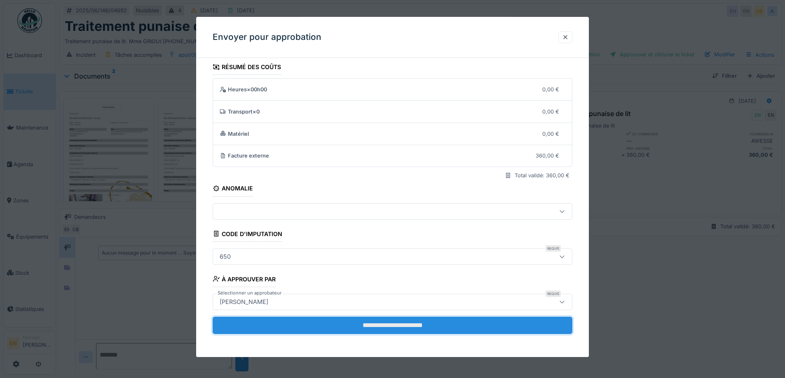
click at [410, 327] on input "**********" at bounding box center [393, 325] width 360 height 17
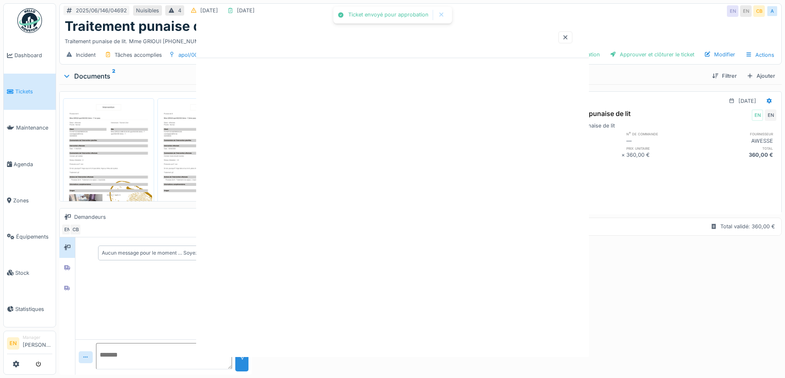
scroll to position [0, 0]
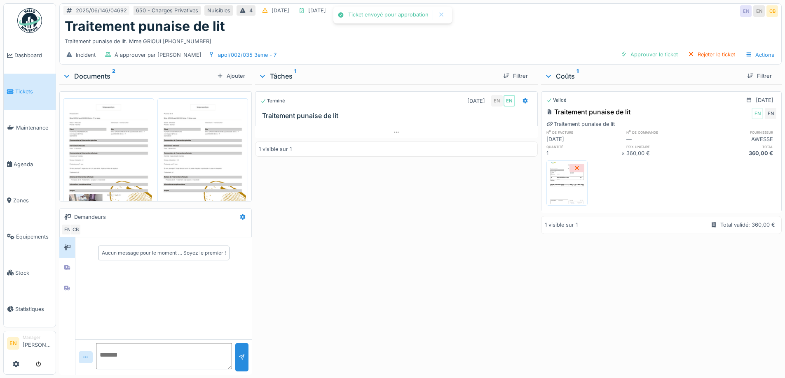
drag, startPoint x: 410, startPoint y: 326, endPoint x: 404, endPoint y: 326, distance: 6.6
click at [404, 326] on div "Terminé 10/06/2025 EN EN Traitement punaise de lit 1 visible sur 1" at bounding box center [396, 227] width 282 height 287
drag, startPoint x: 372, startPoint y: 238, endPoint x: 414, endPoint y: 179, distance: 72.7
click at [371, 237] on div "Terminé 10/06/2025 EN EN Traitement punaise de lit 1 visible sur 1" at bounding box center [396, 227] width 282 height 287
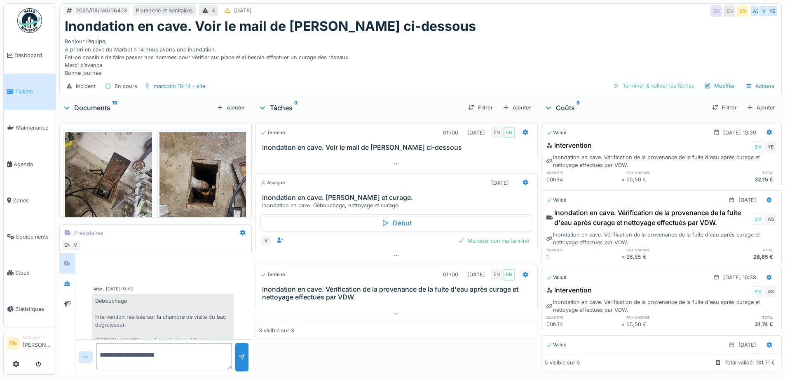
scroll to position [322, 0]
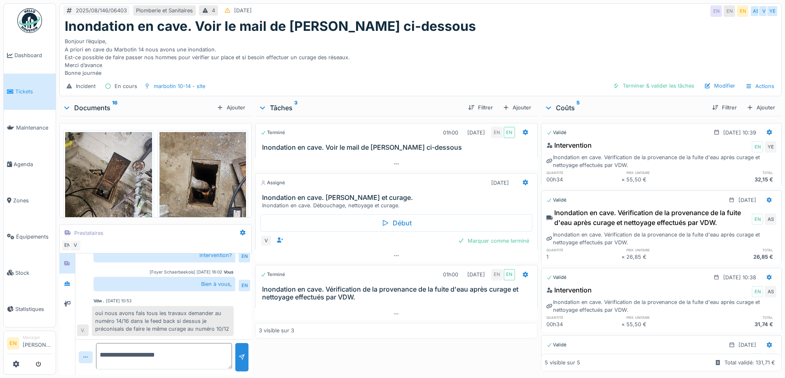
click at [408, 61] on div "Bonjour l’équipe, A priori en cave du Marbotin 14 nous avons une inondation. Es…" at bounding box center [420, 55] width 711 height 43
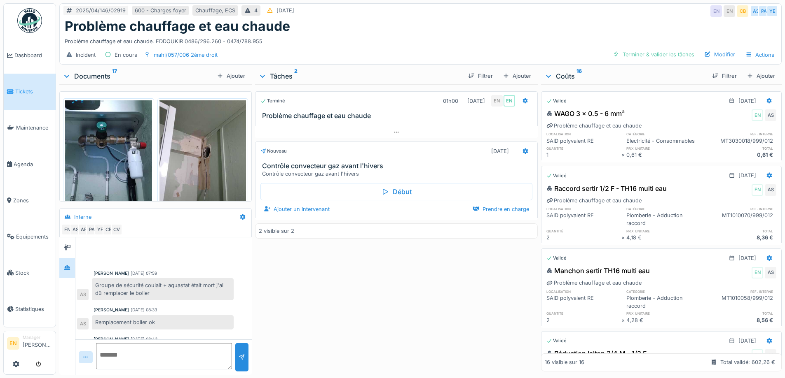
scroll to position [70, 0]
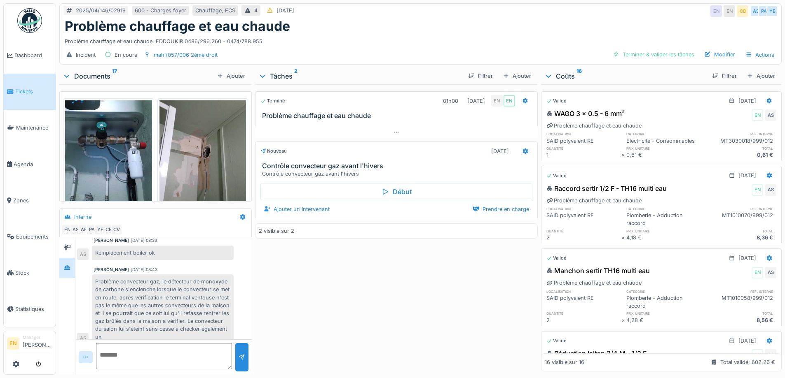
drag, startPoint x: 416, startPoint y: 16, endPoint x: 429, endPoint y: 16, distance: 12.4
click at [417, 16] on div "2025/04/146/02919 600 - Charges foyer Chauffage, ECS 4 [DATE] EN EN CB AS PA YE" at bounding box center [420, 11] width 721 height 15
